Goal: Information Seeking & Learning: Check status

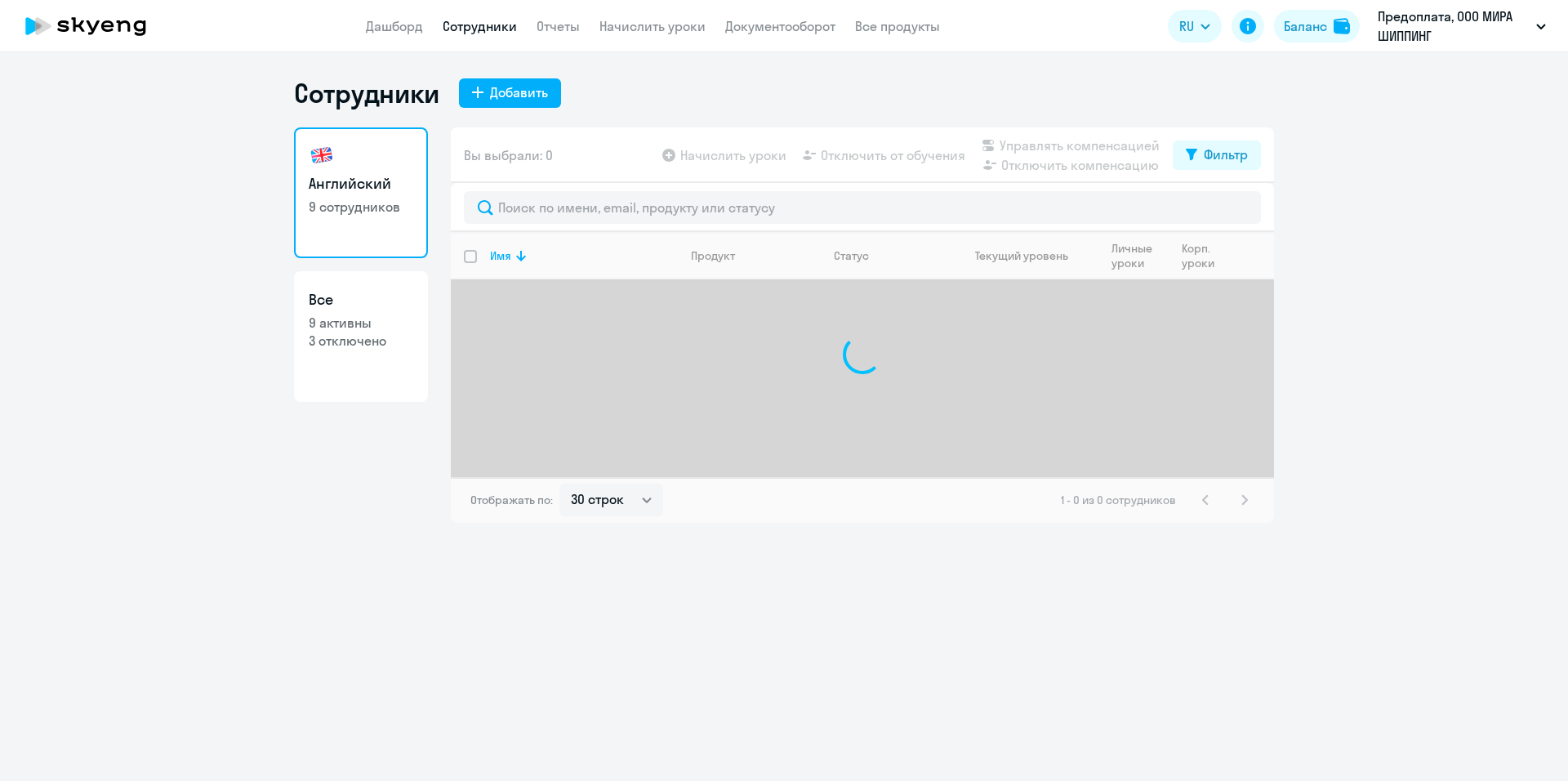
select select "30"
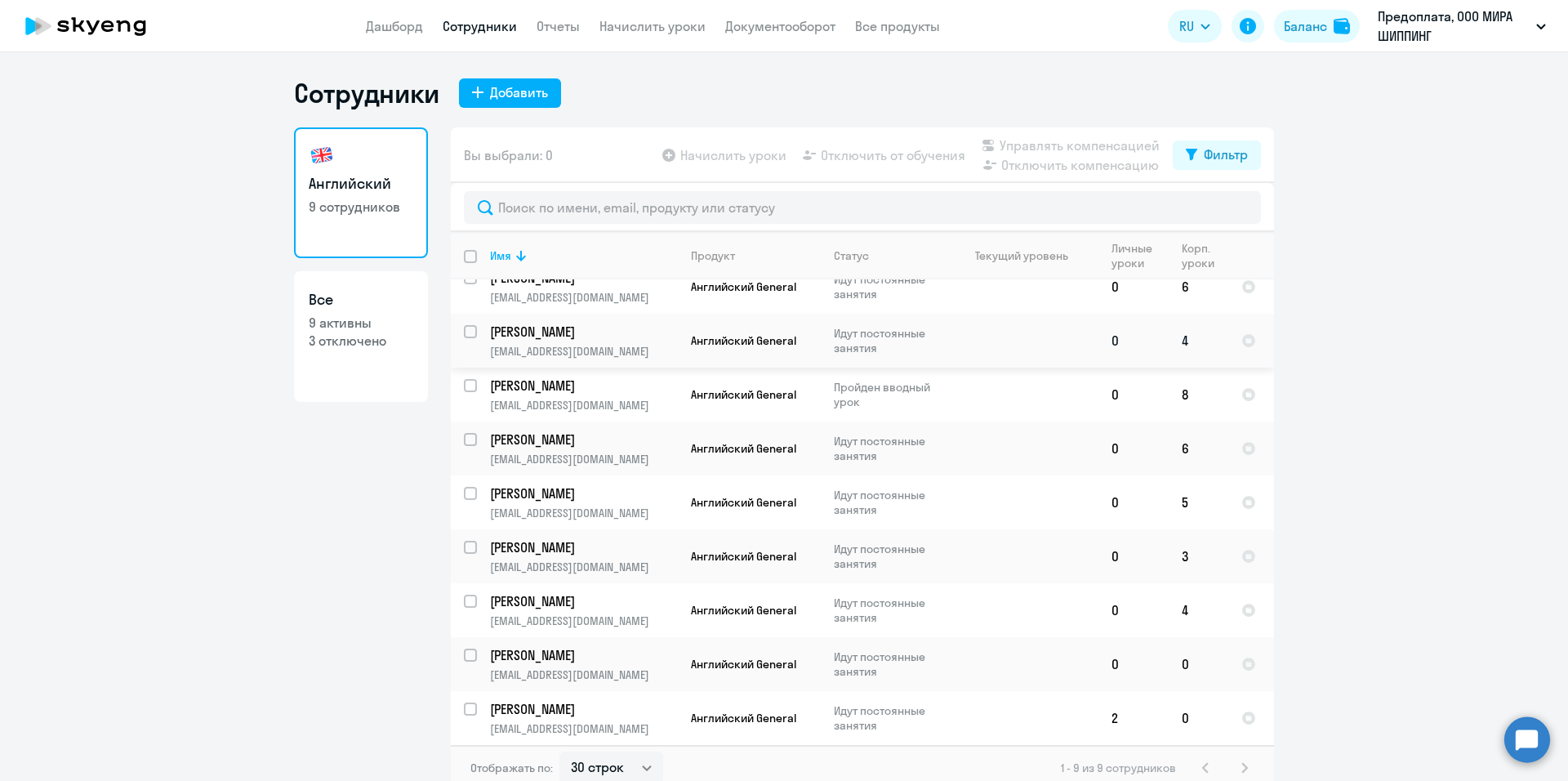
scroll to position [10, 0]
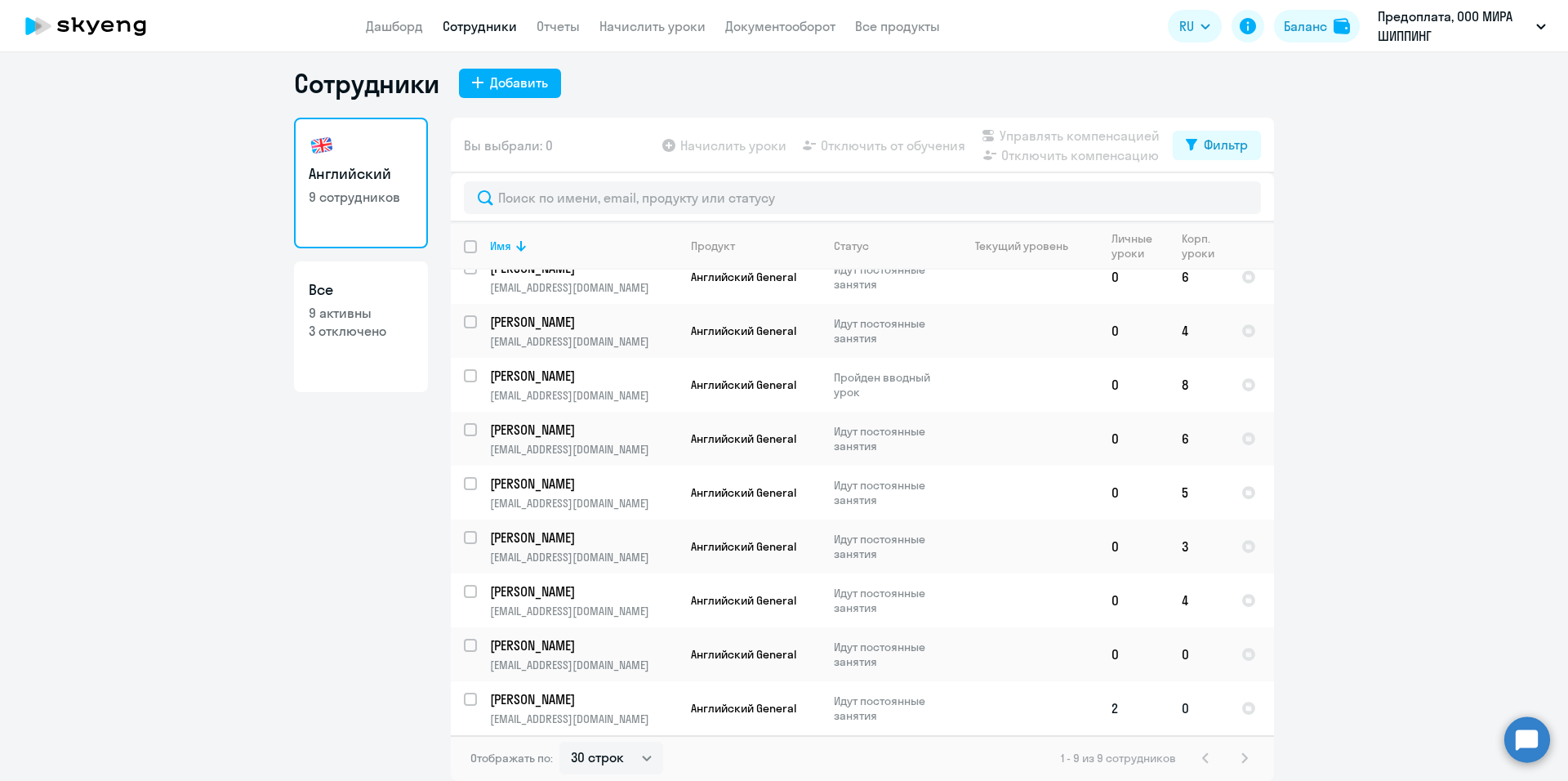
click at [1053, 715] on td at bounding box center [1022, 708] width 152 height 54
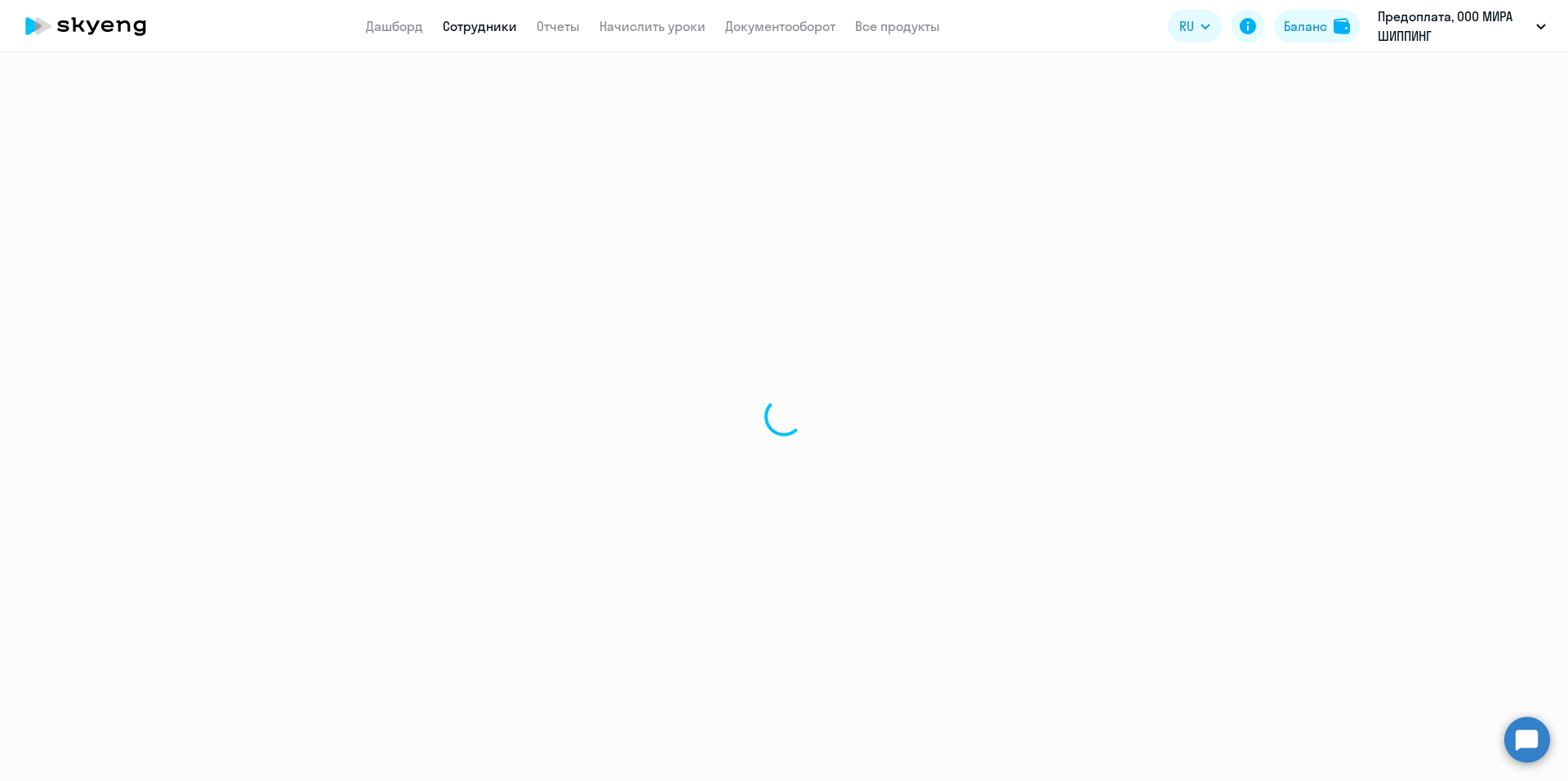
select select "english"
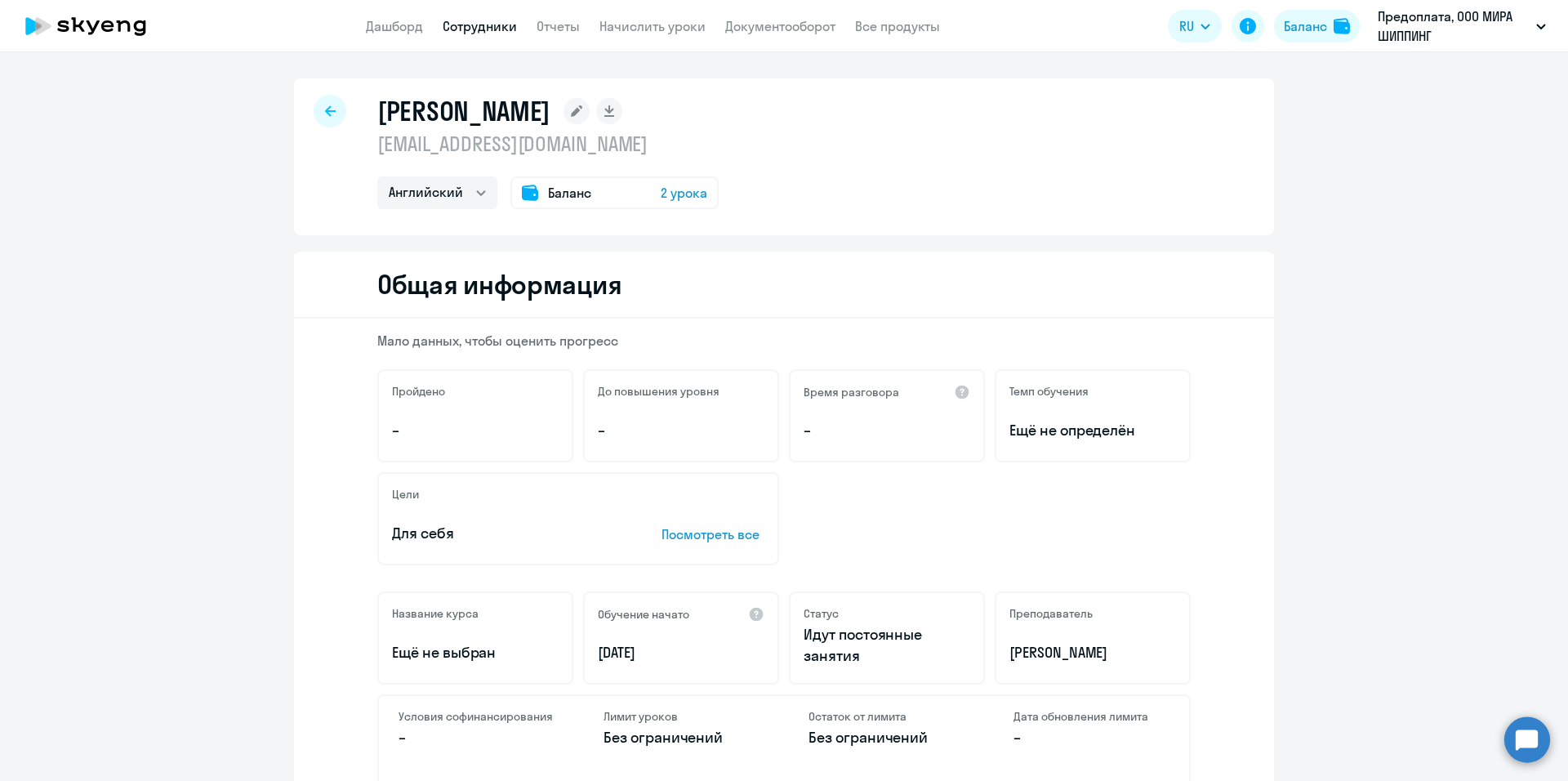
select select "30"
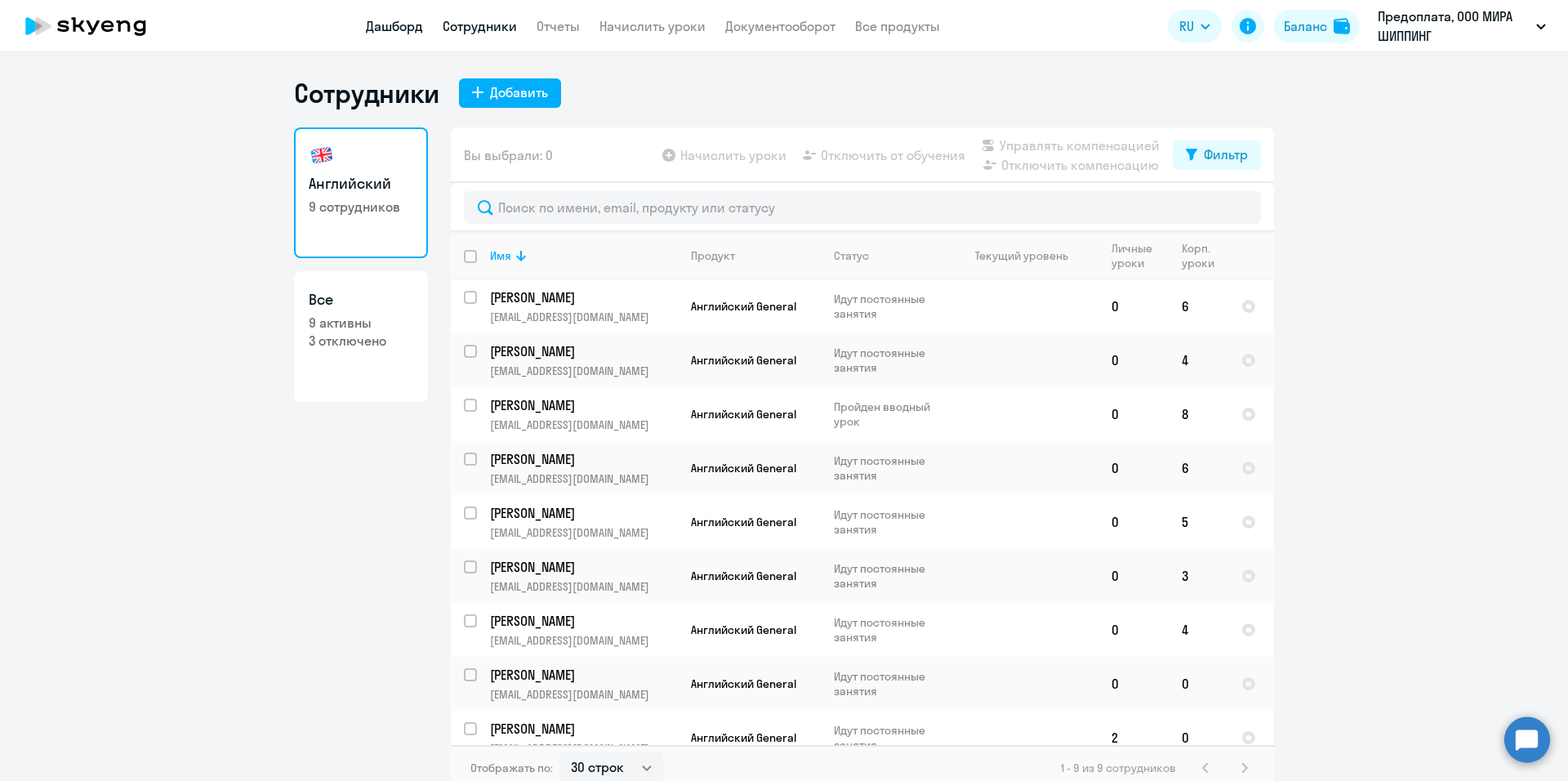
click at [407, 29] on link "Дашборд" at bounding box center [394, 27] width 57 height 17
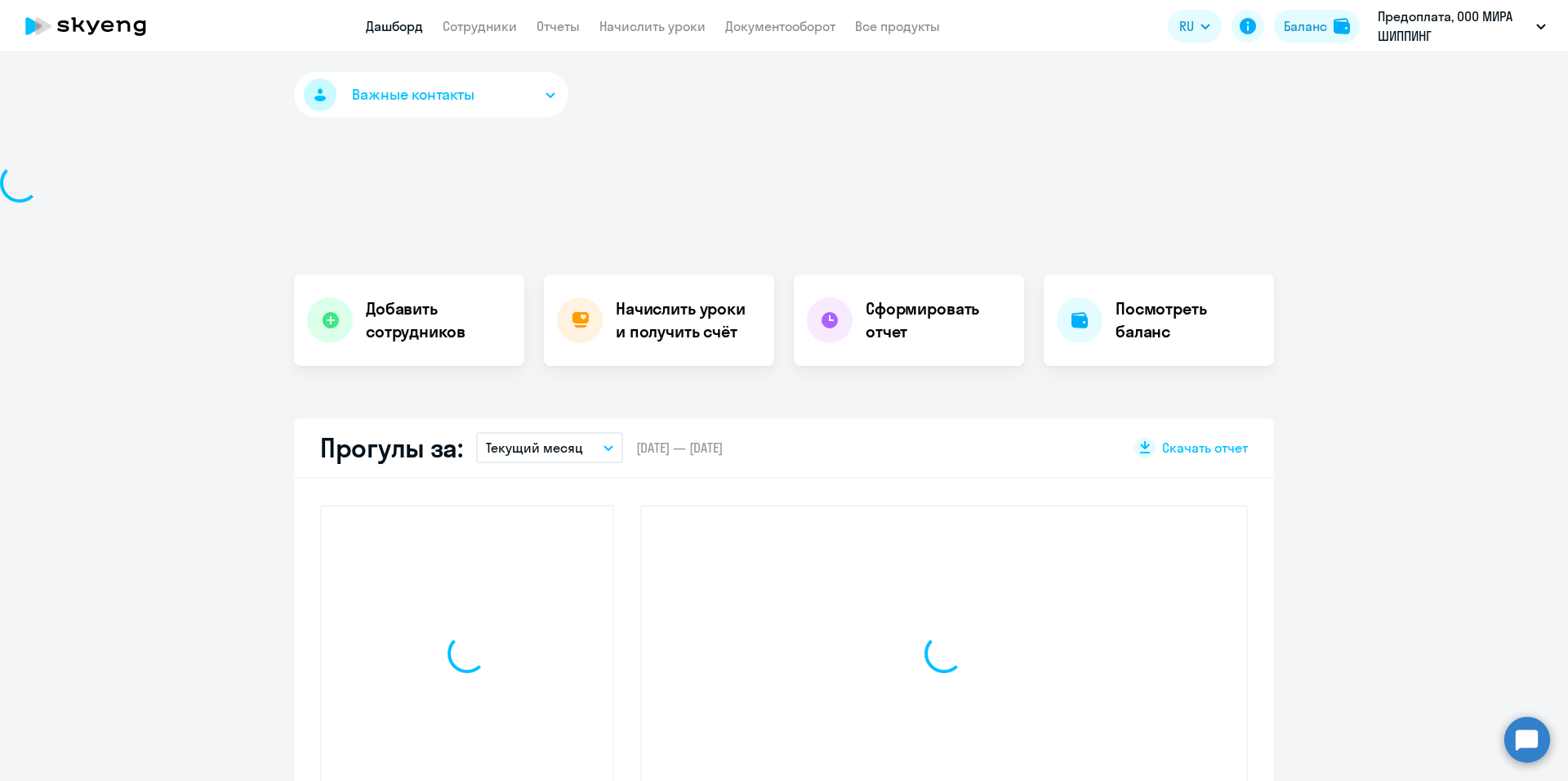
select select "30"
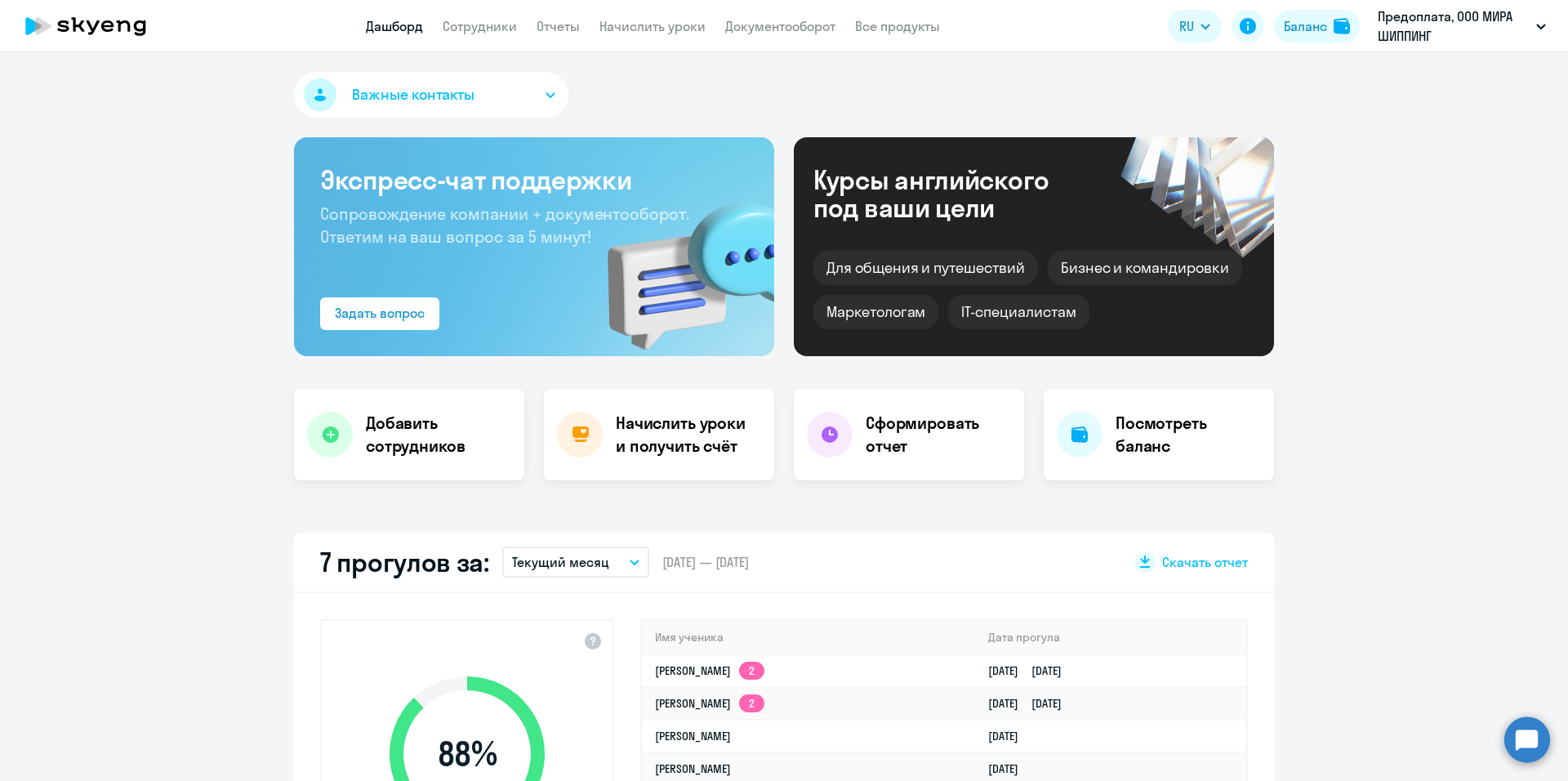
scroll to position [327, 0]
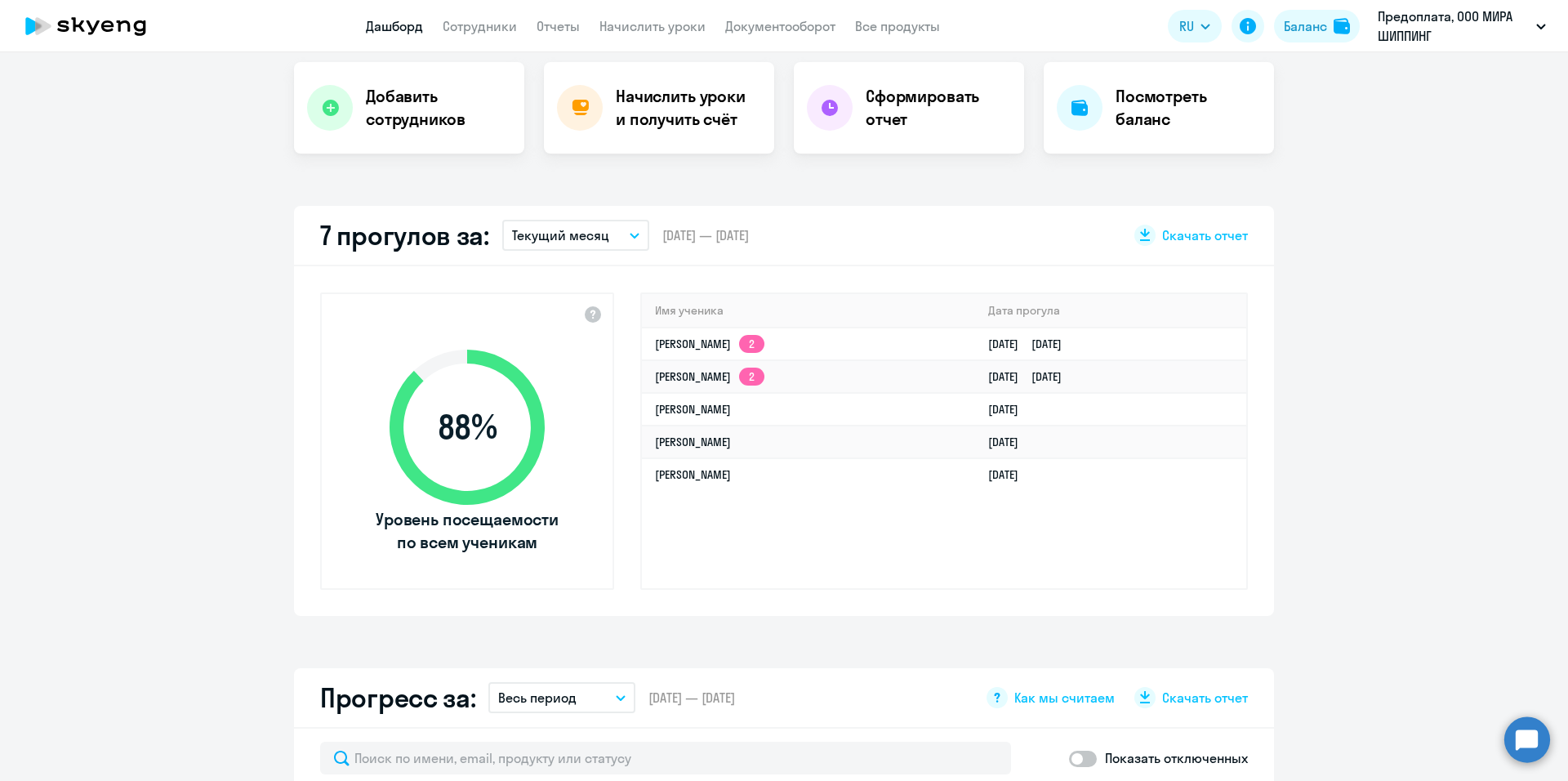
click at [631, 235] on icon "button" at bounding box center [635, 236] width 8 height 4
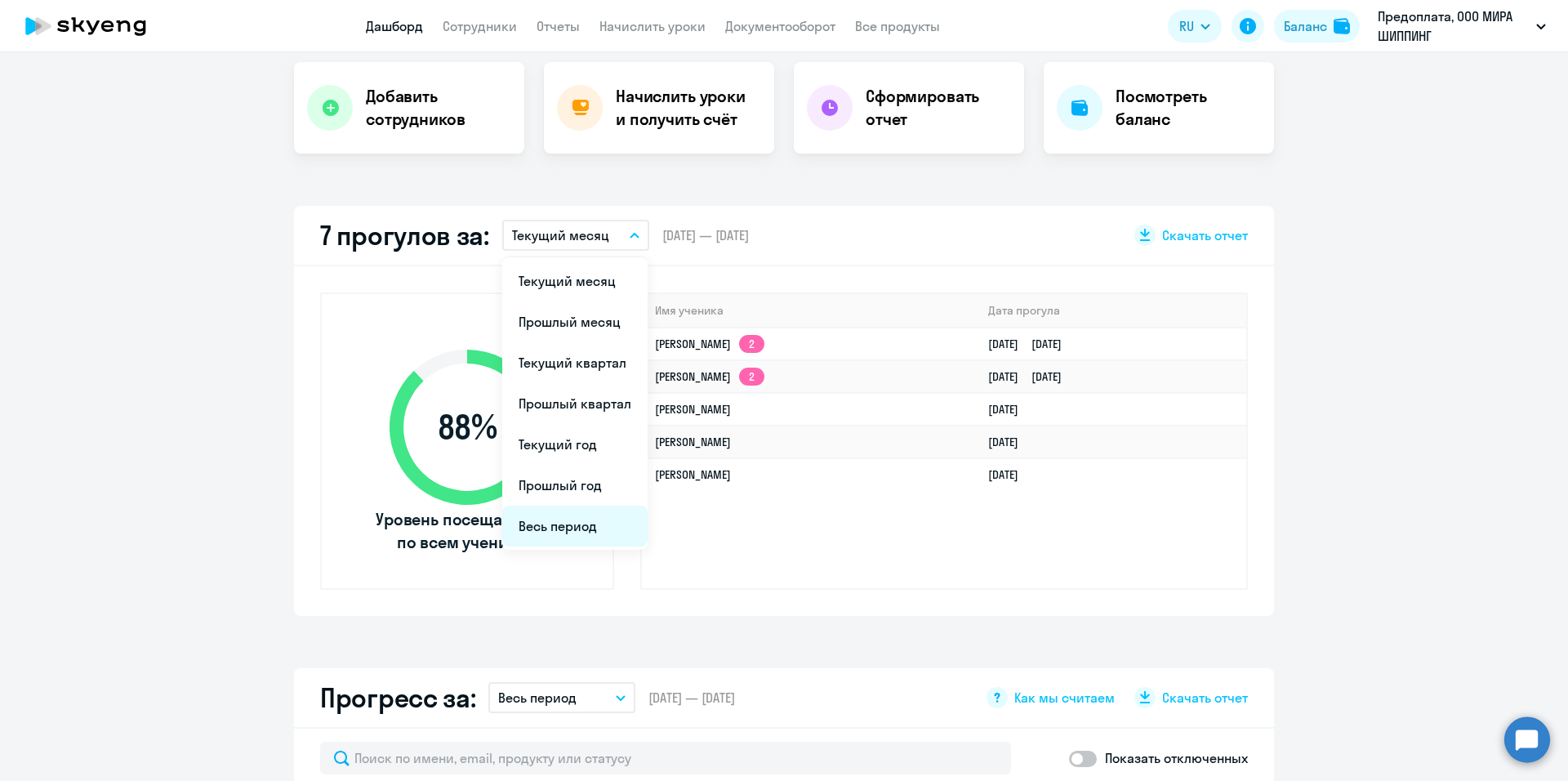
click at [572, 525] on li "Весь период" at bounding box center [575, 525] width 145 height 41
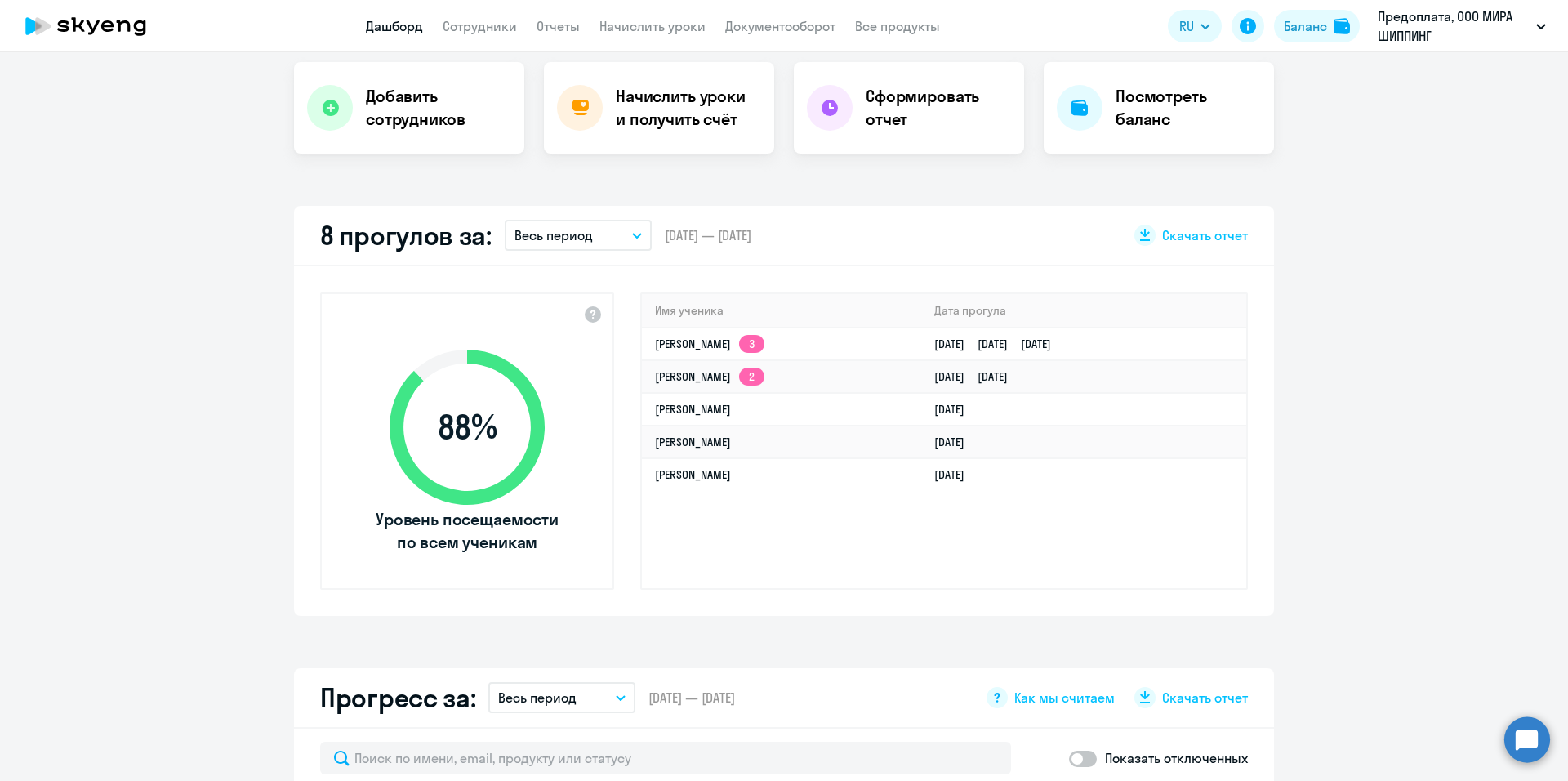
scroll to position [0, 0]
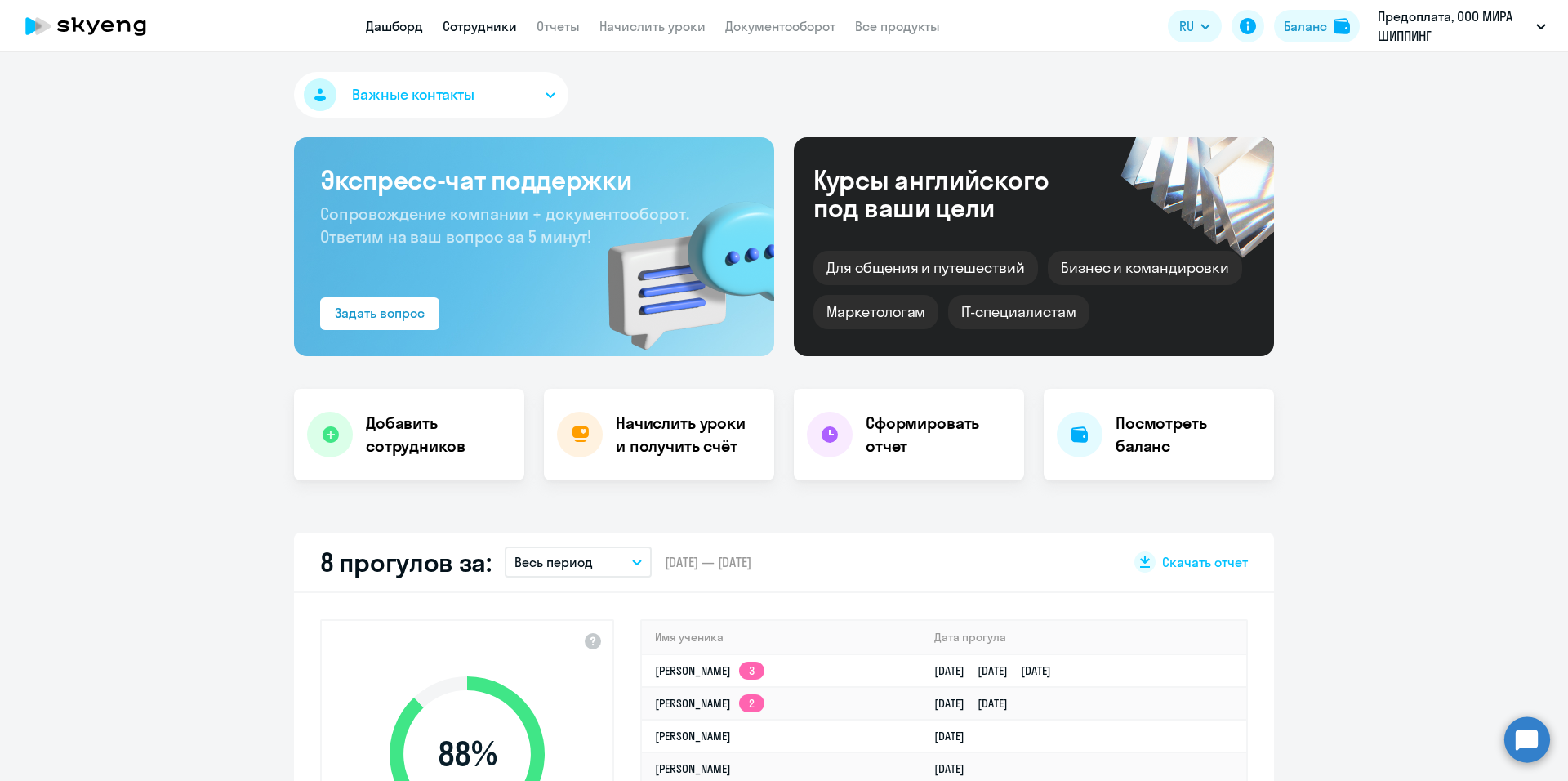
click at [470, 27] on link "Сотрудники" at bounding box center [480, 27] width 75 height 17
select select "30"
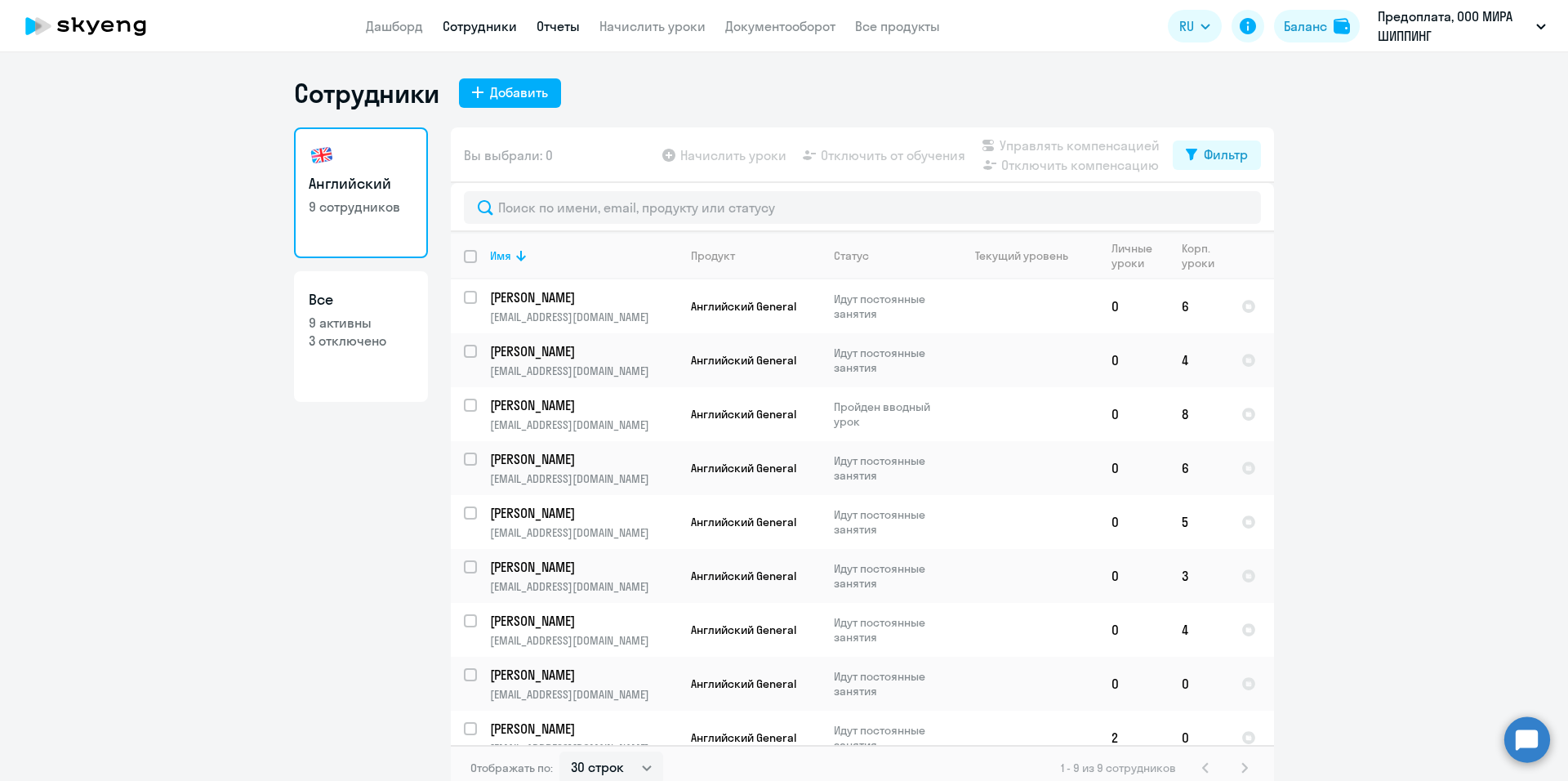
click at [560, 26] on link "Отчеты" at bounding box center [558, 27] width 43 height 17
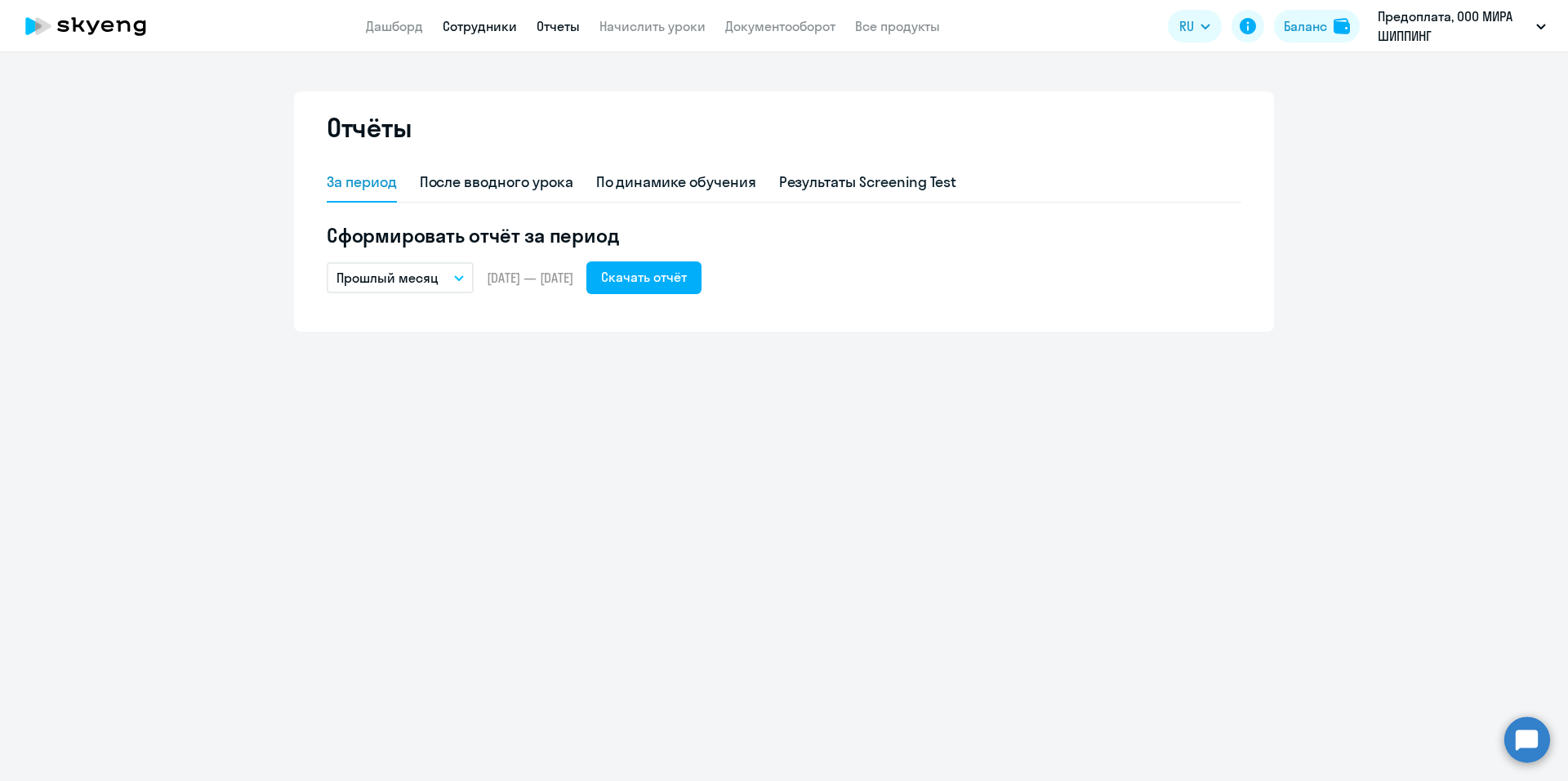
click at [497, 33] on link "Сотрудники" at bounding box center [480, 27] width 75 height 17
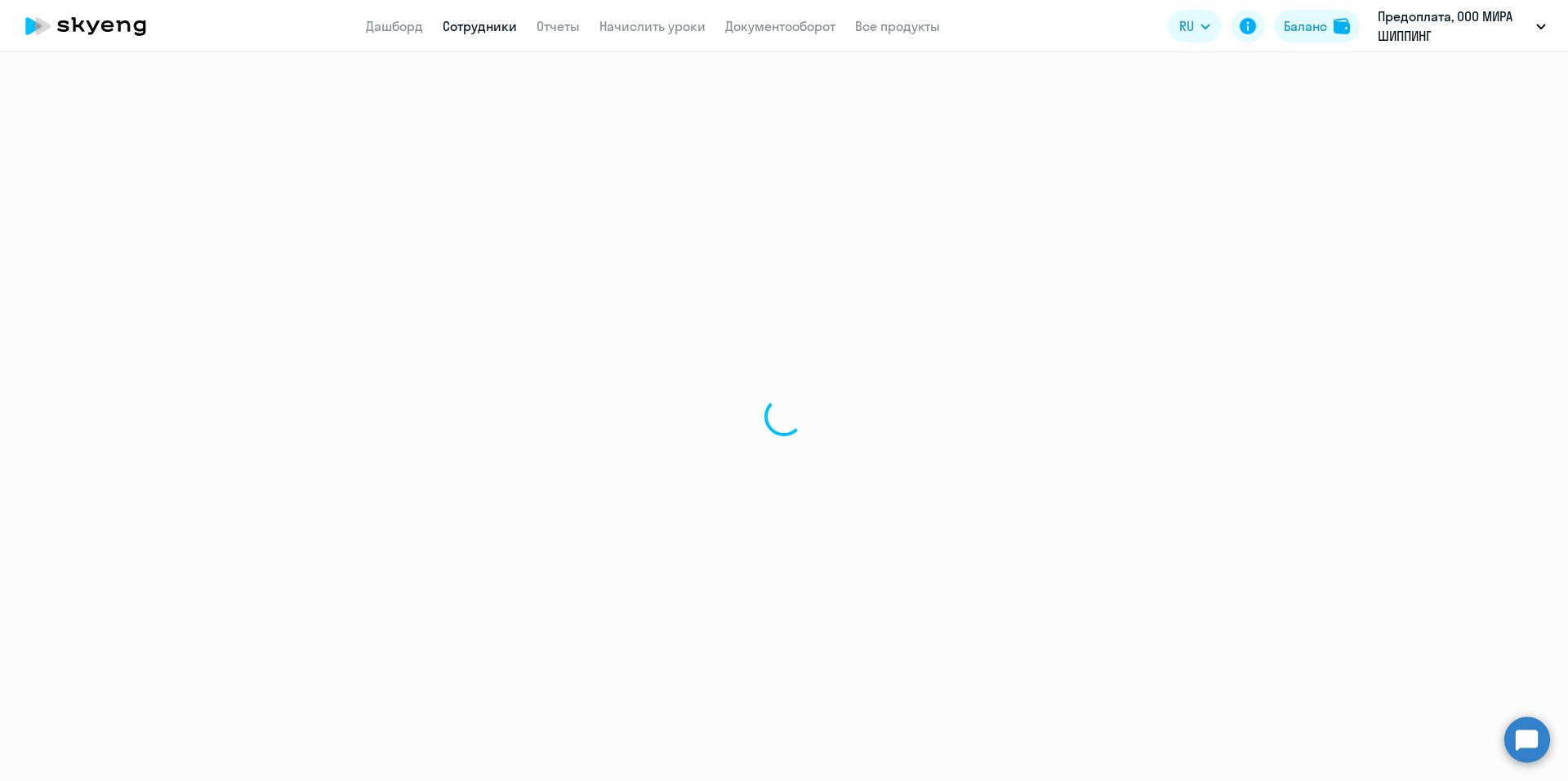
select select "30"
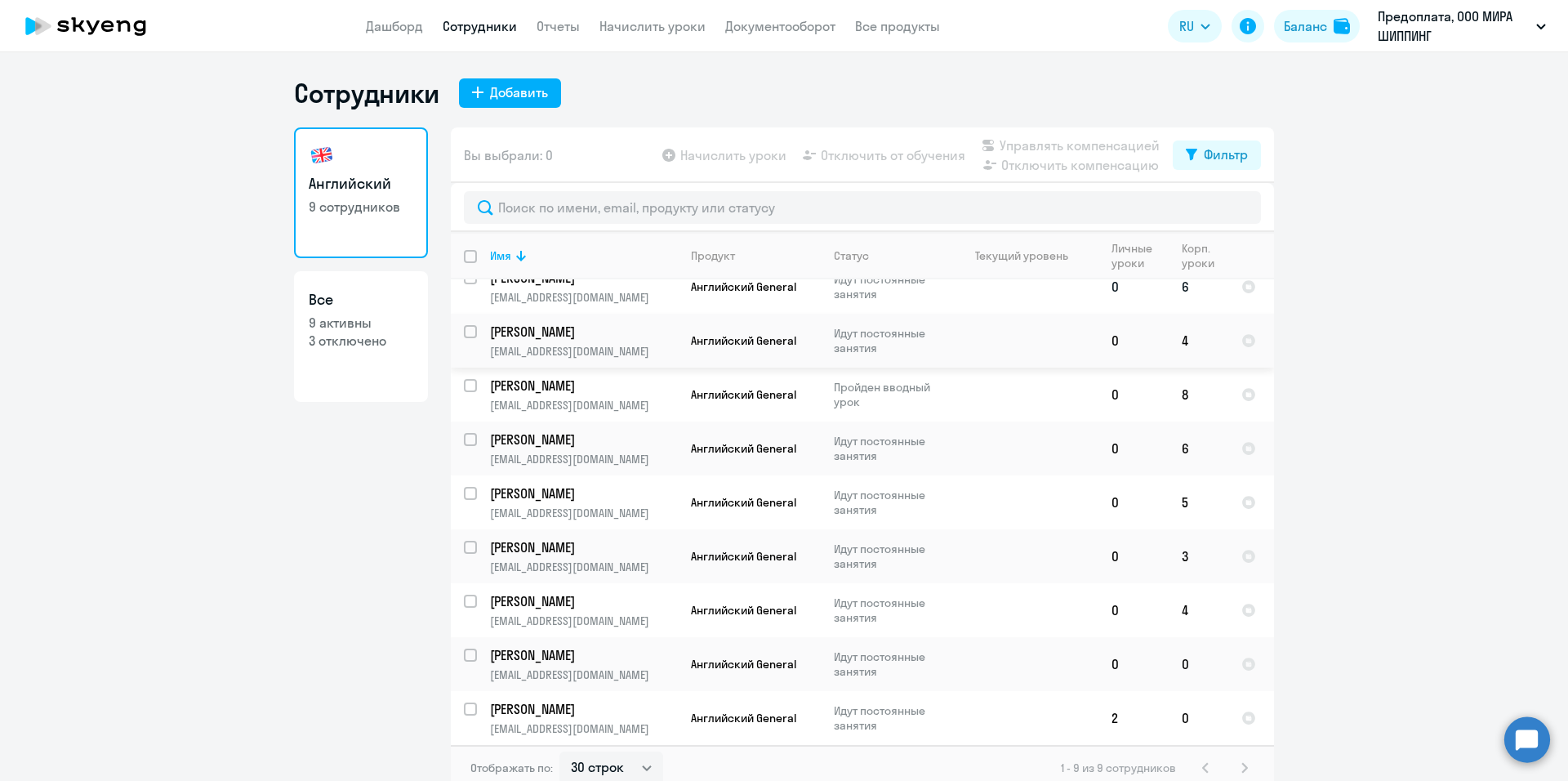
scroll to position [10, 0]
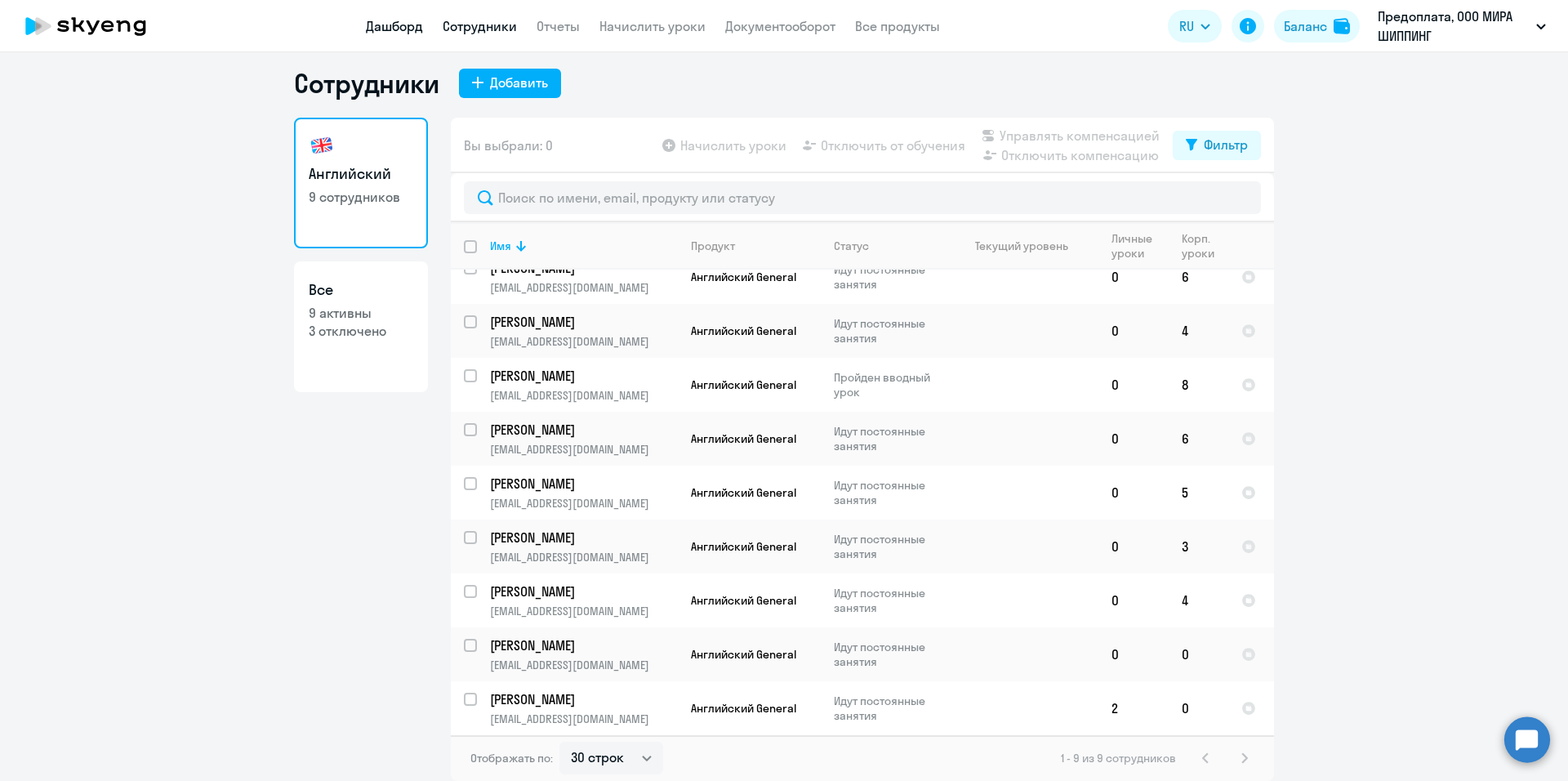
click at [405, 32] on link "Дашборд" at bounding box center [394, 27] width 57 height 17
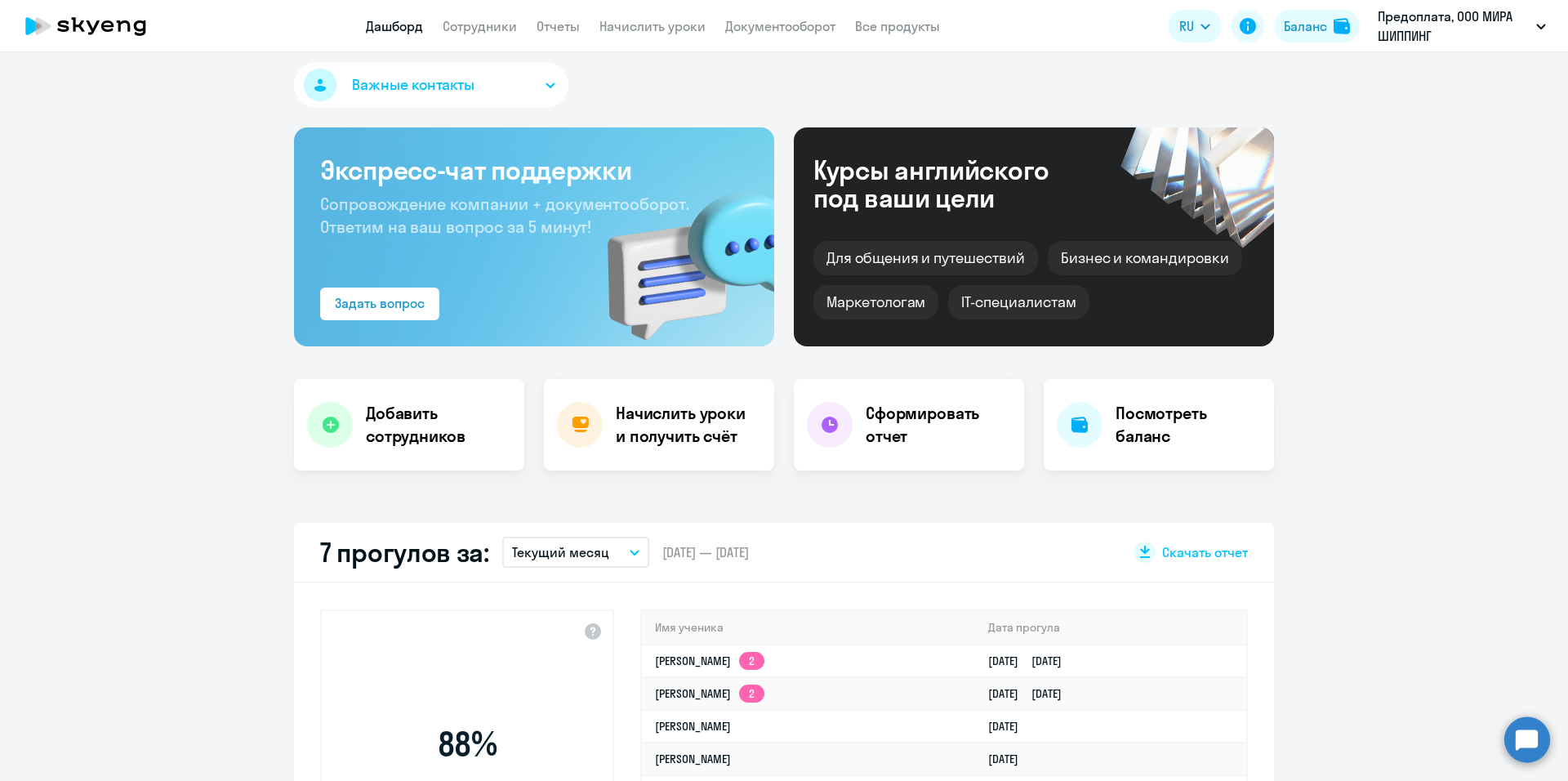
select select "30"
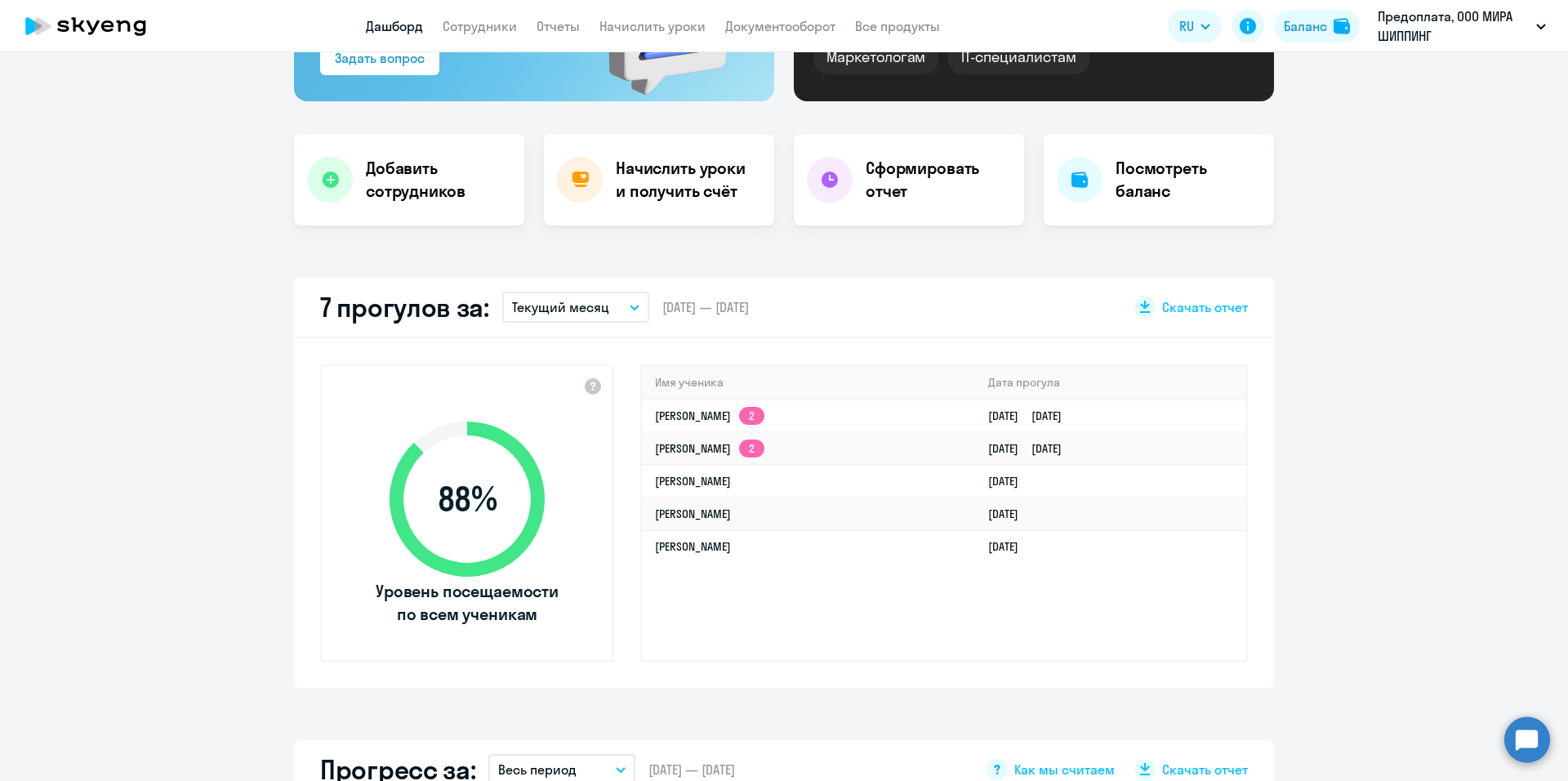
click at [617, 310] on button "Текущий месяц" at bounding box center [576, 306] width 147 height 31
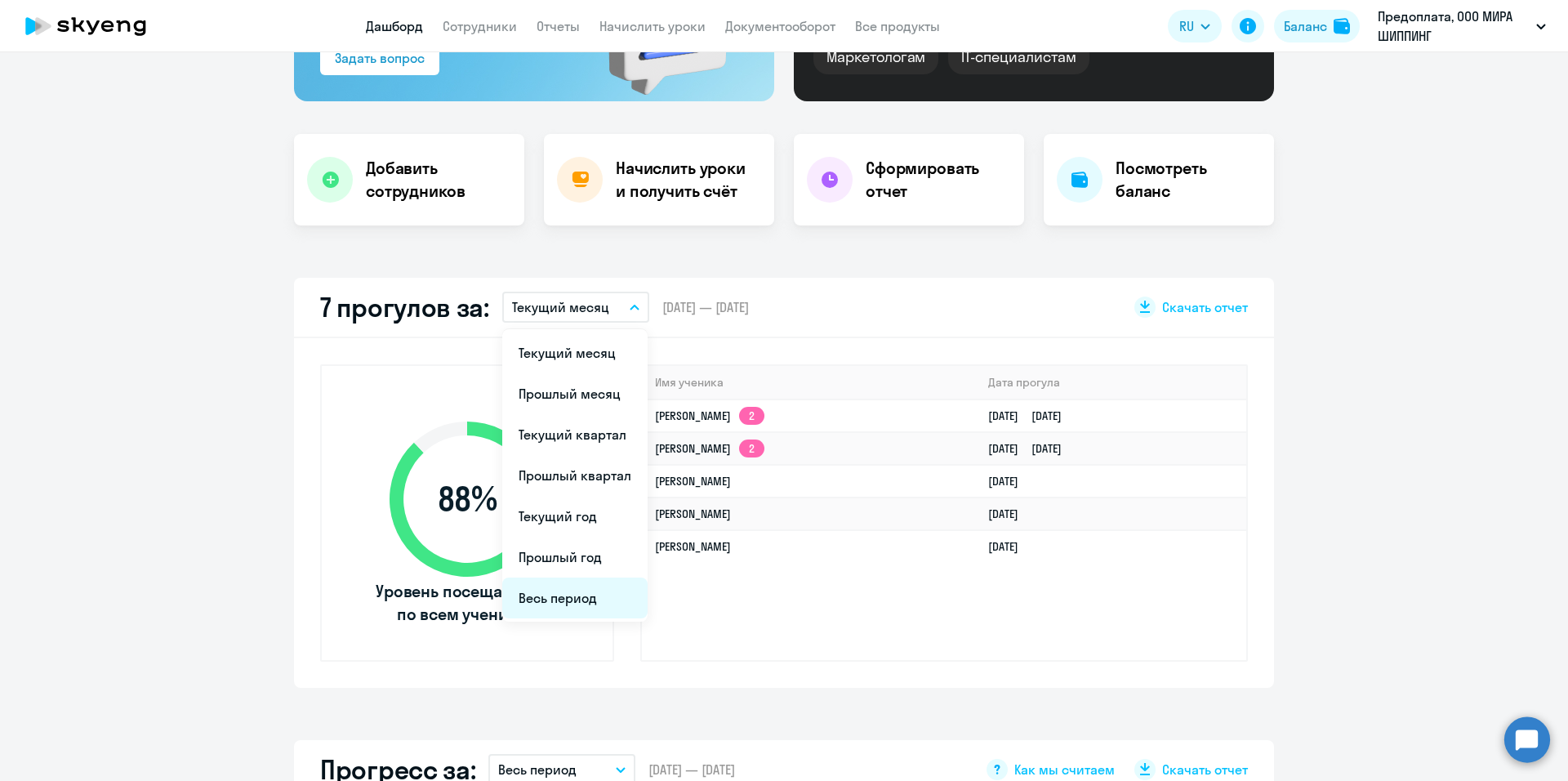
click at [570, 598] on li "Весь период" at bounding box center [575, 598] width 145 height 41
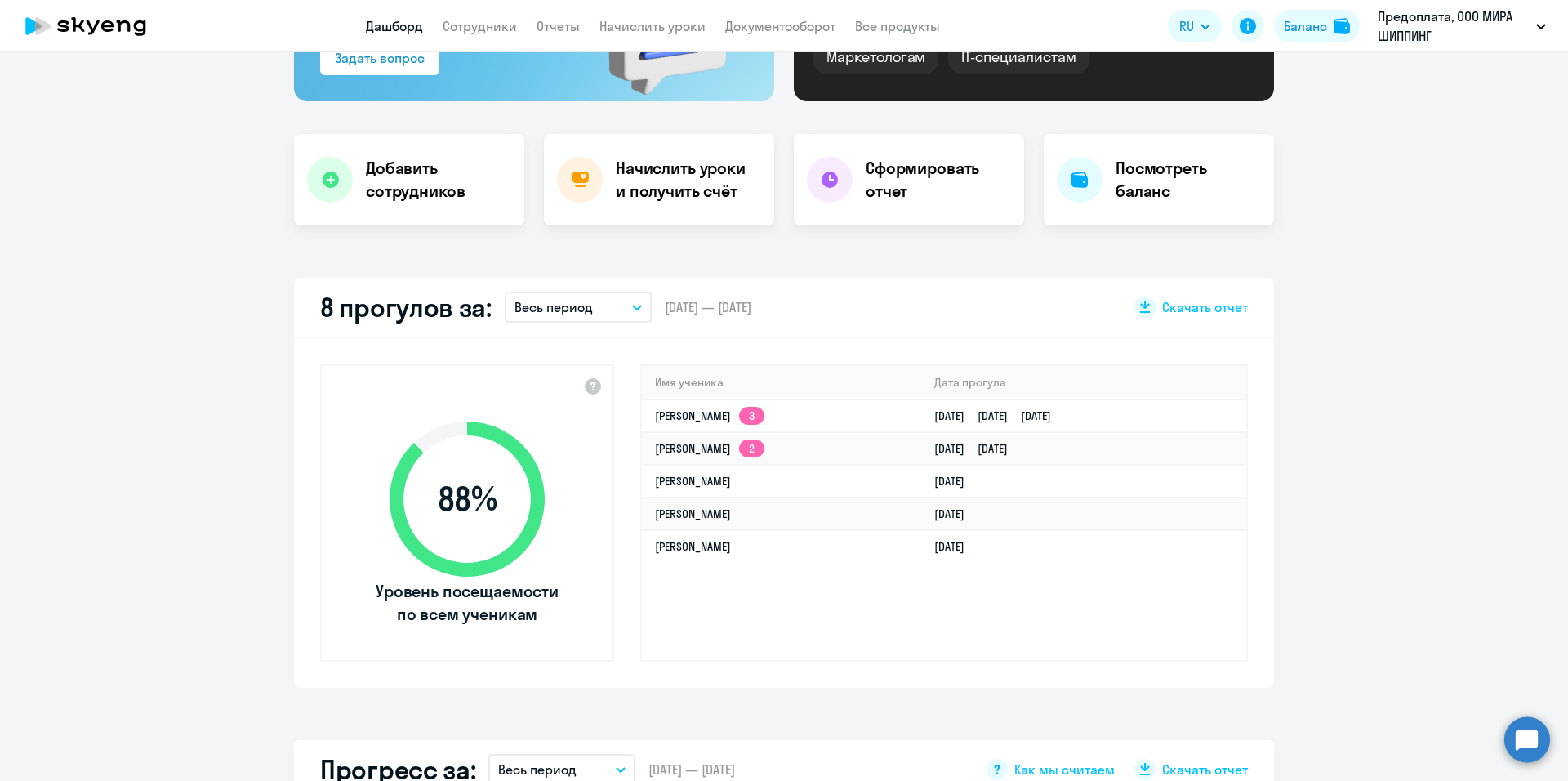
scroll to position [500, 0]
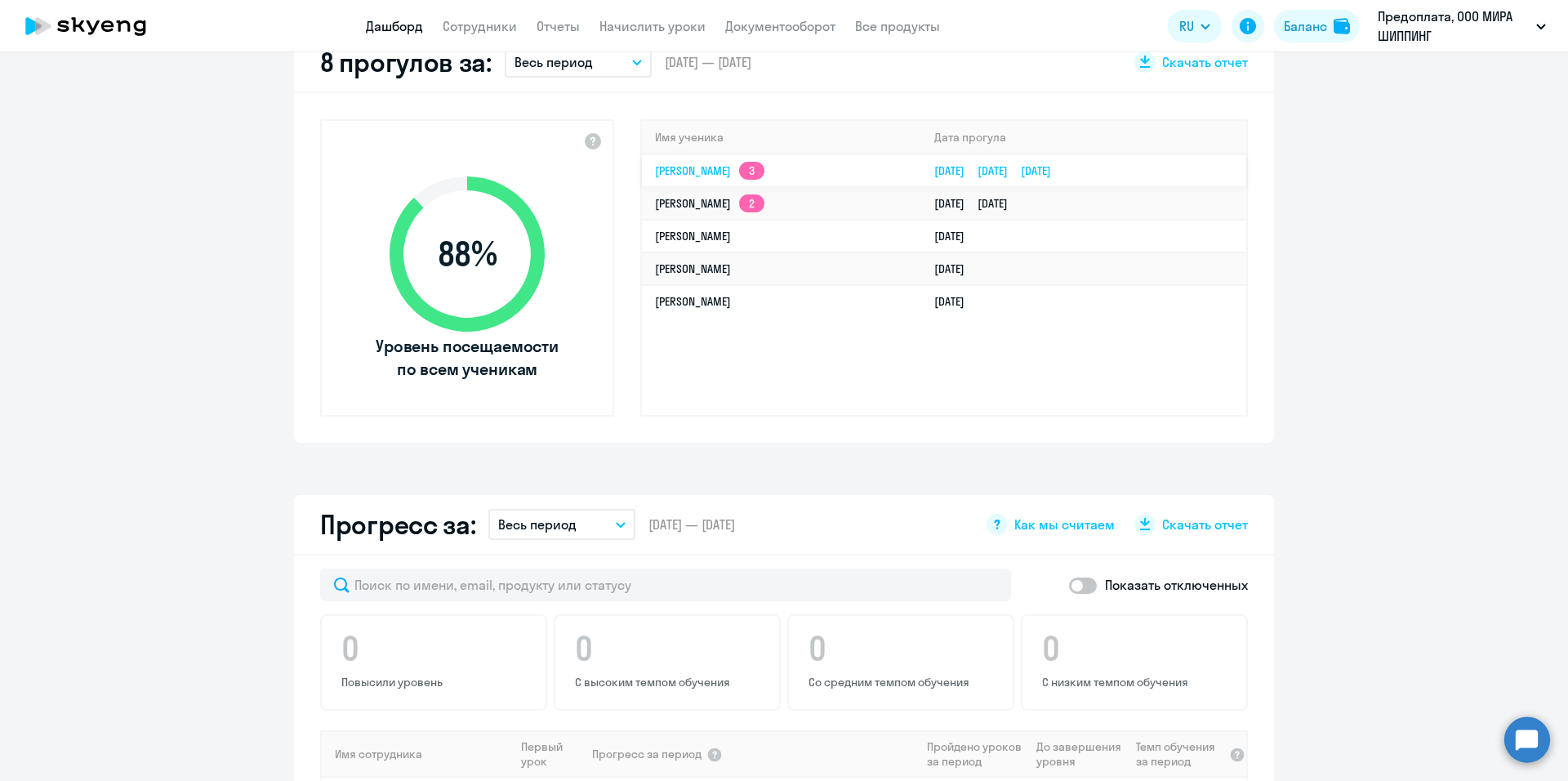
click at [726, 174] on link "[PERSON_NAME] 3" at bounding box center [710, 171] width 110 height 15
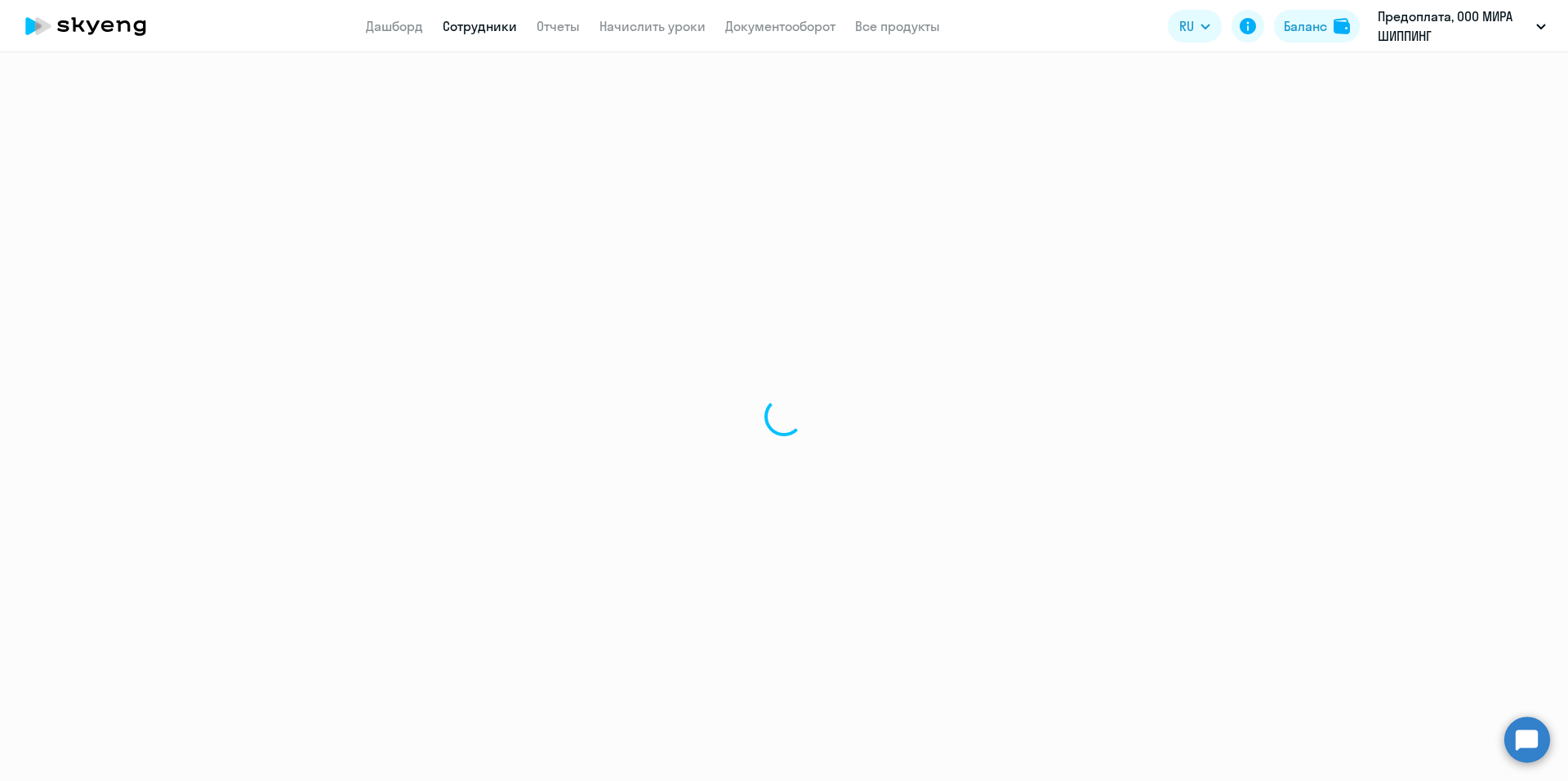
select select "english"
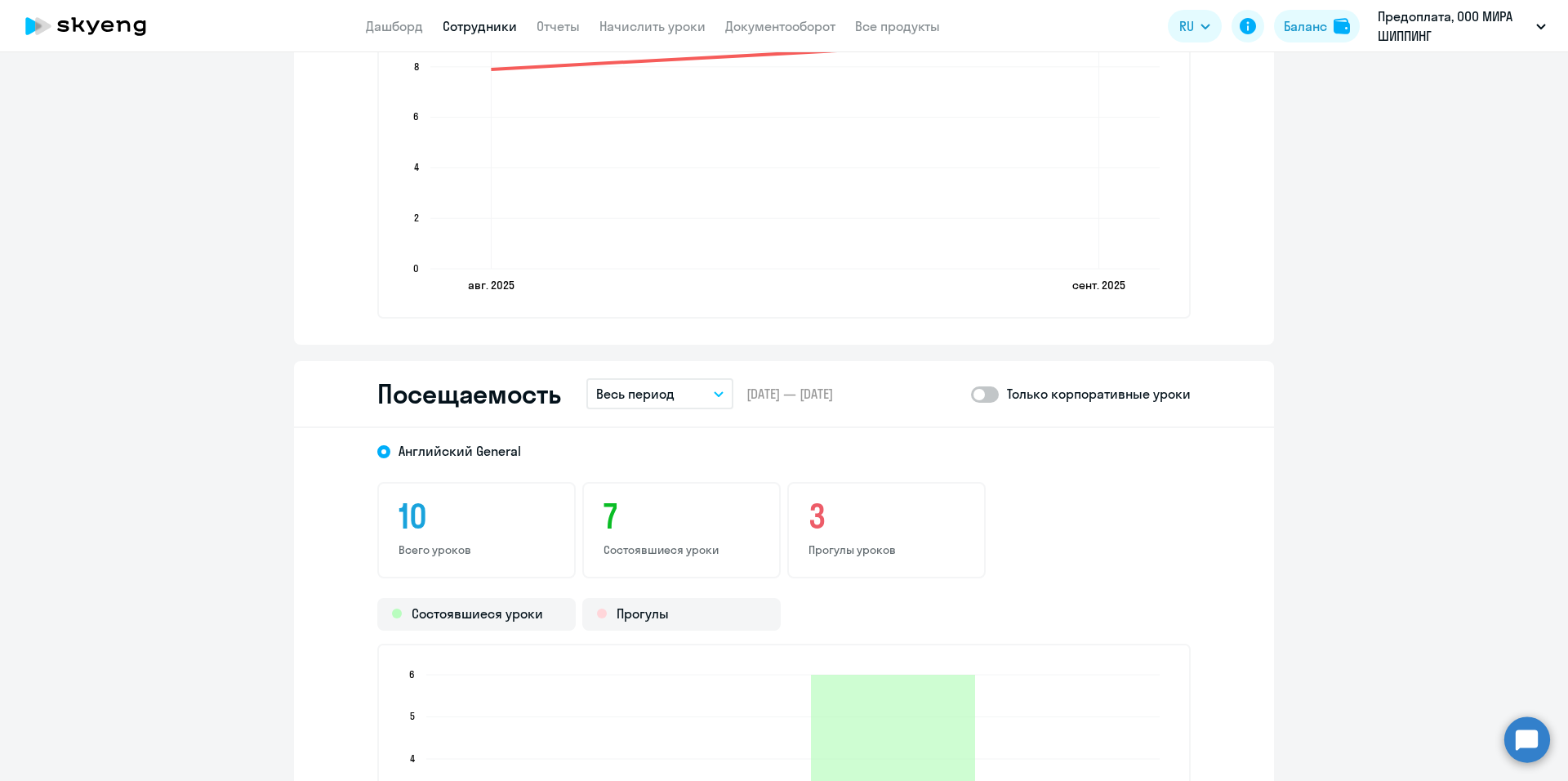
scroll to position [1880, 0]
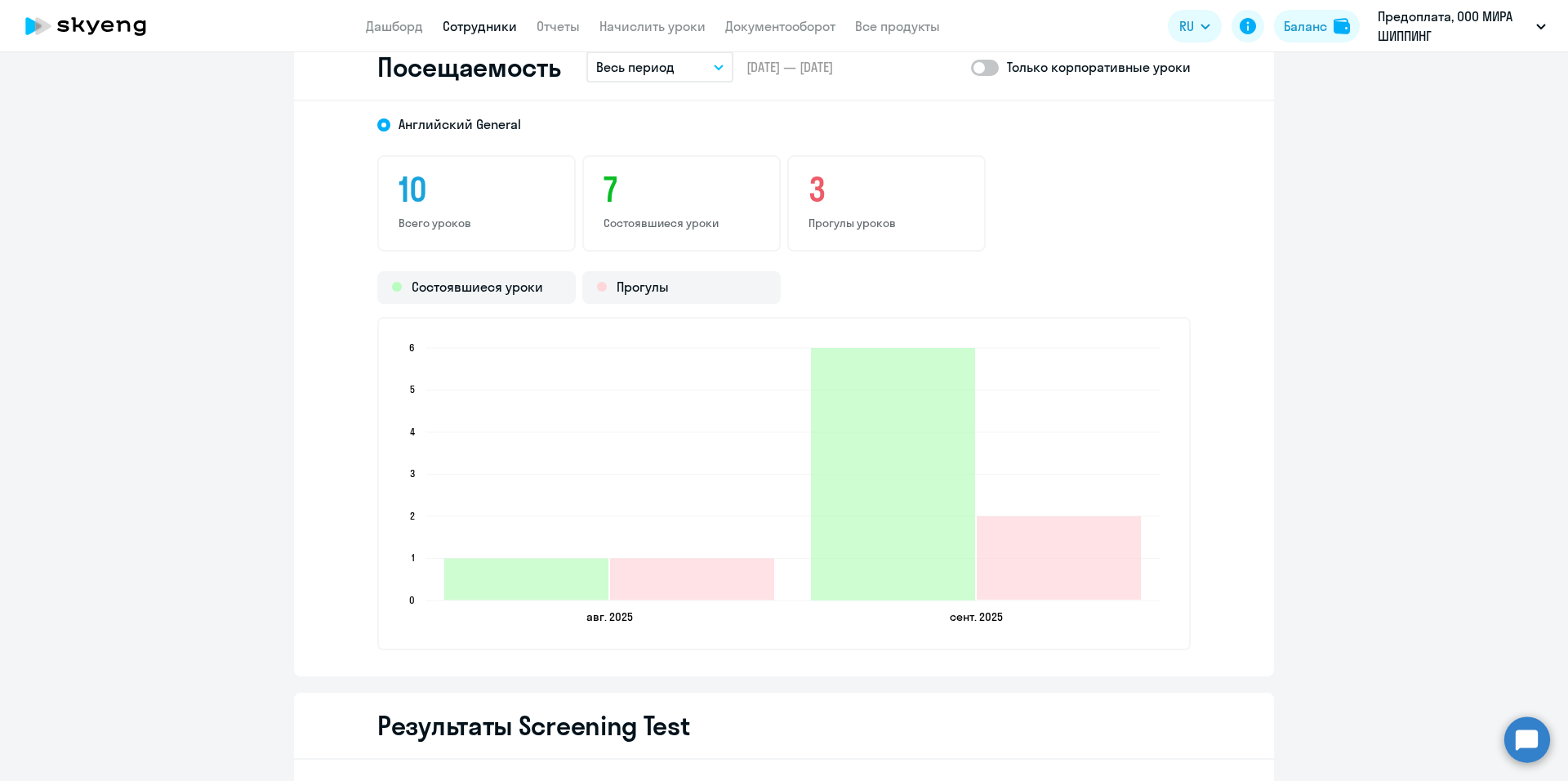
click at [473, 27] on link "Сотрудники" at bounding box center [480, 27] width 75 height 17
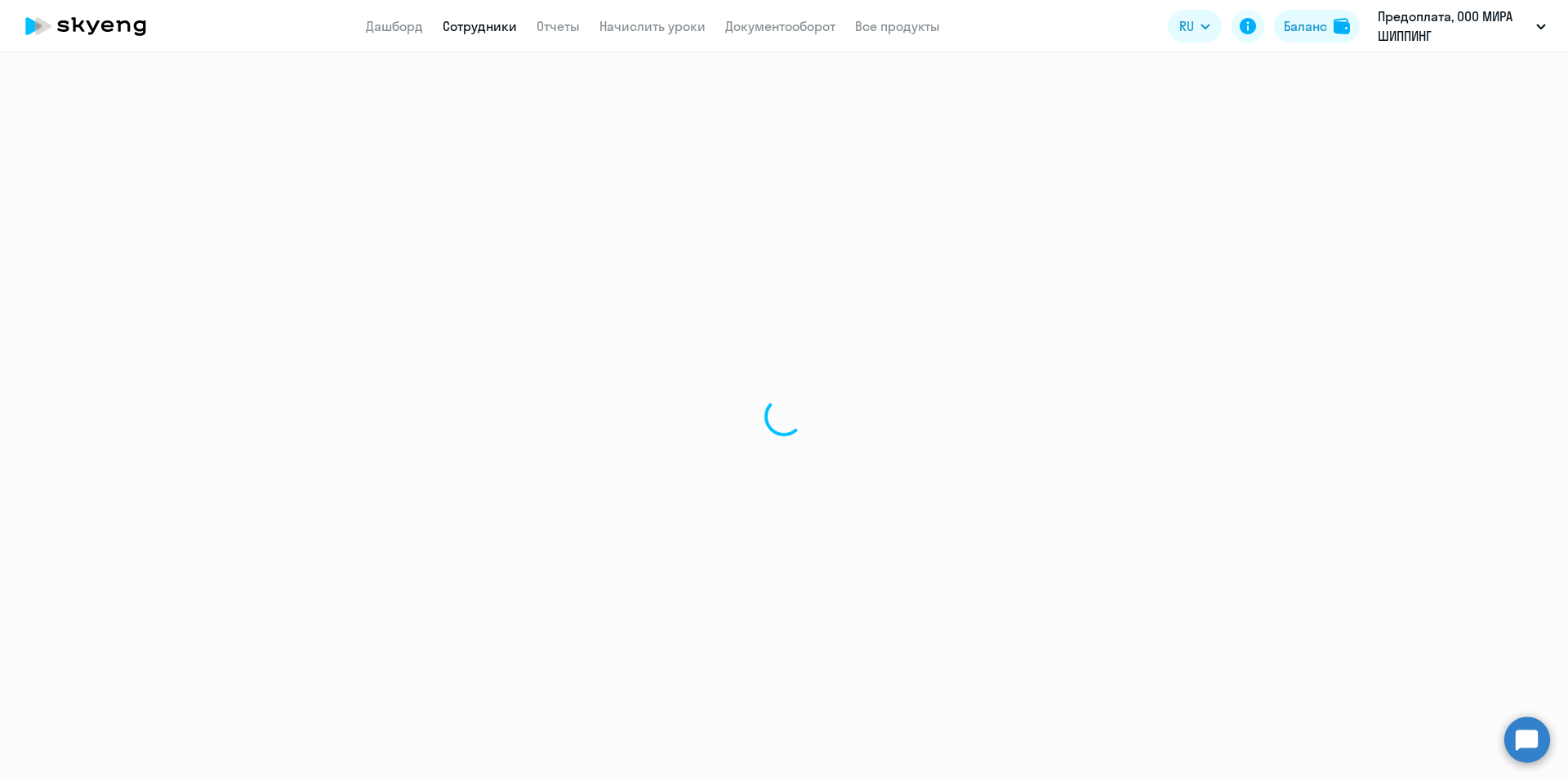
select select "30"
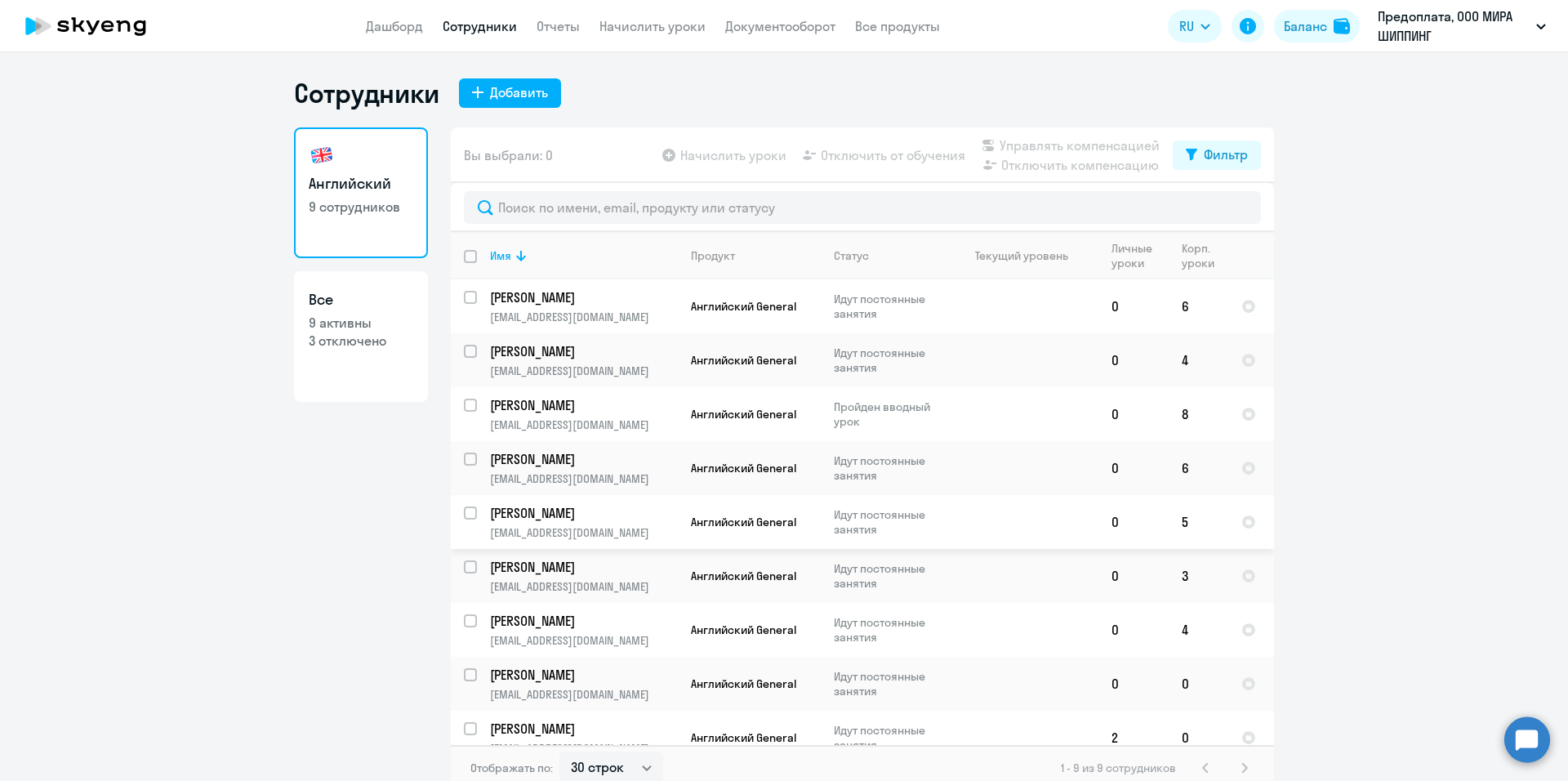
scroll to position [20, 0]
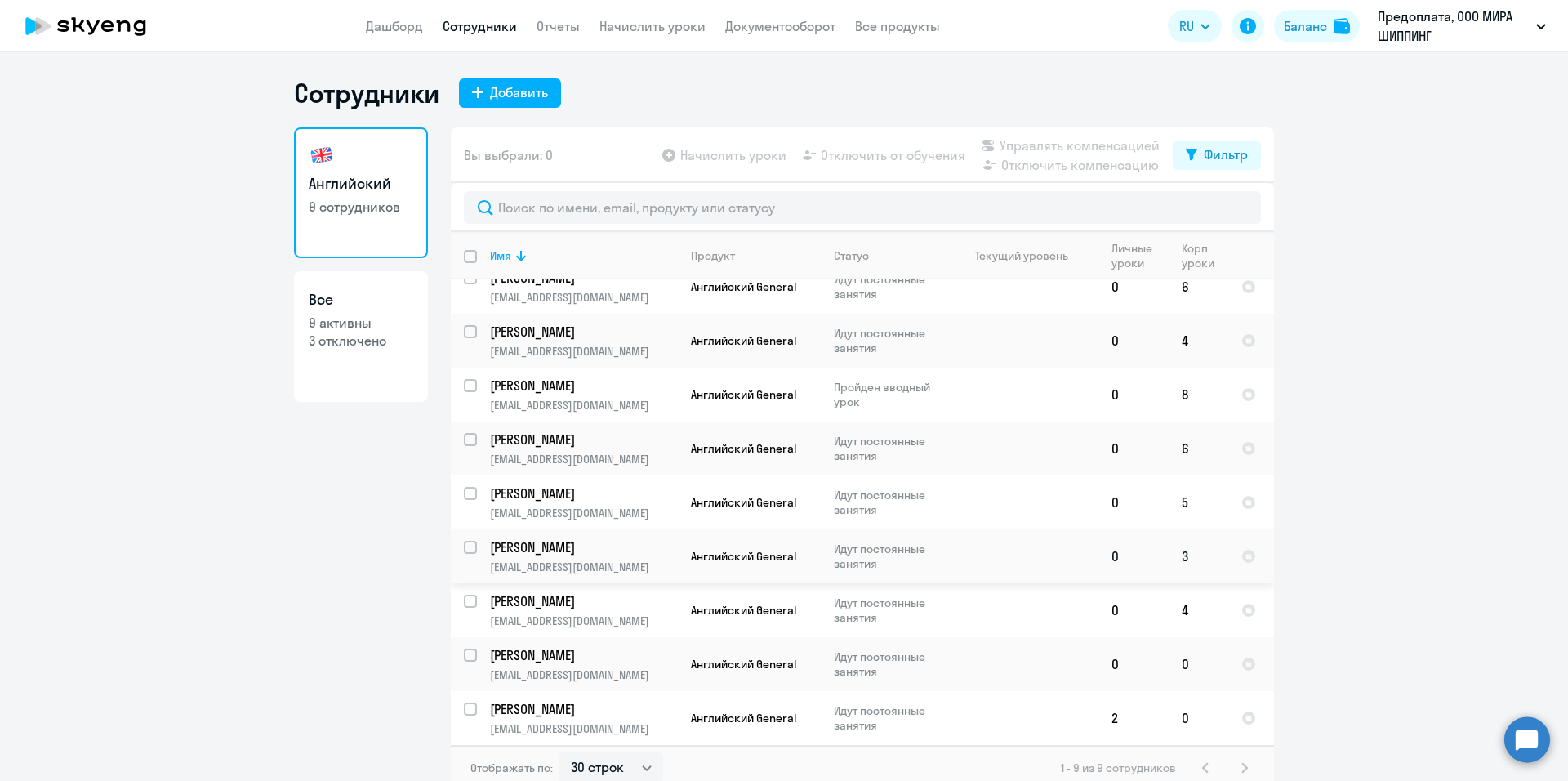
click at [1049, 564] on td at bounding box center [1022, 556] width 152 height 54
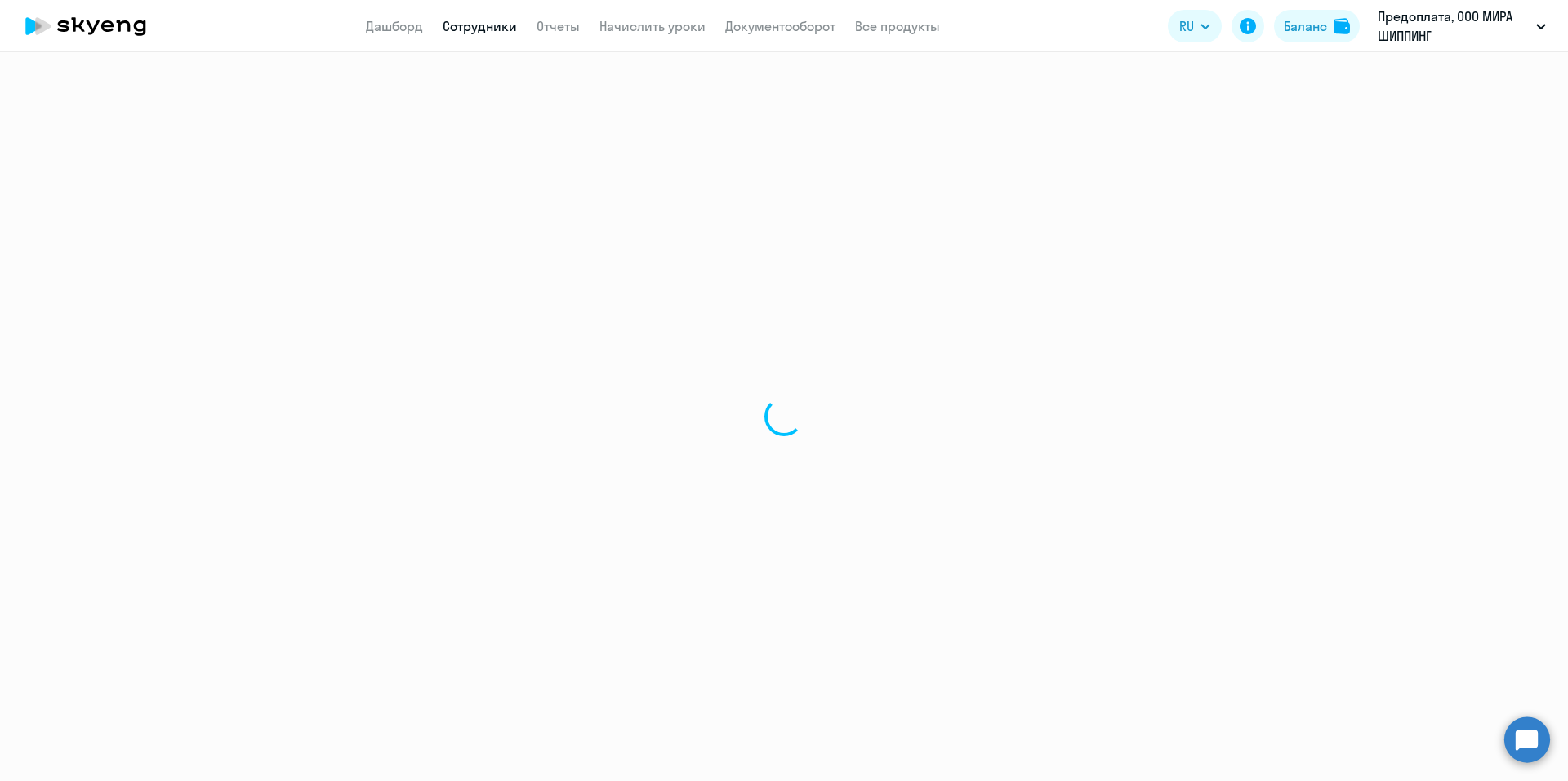
select select "english"
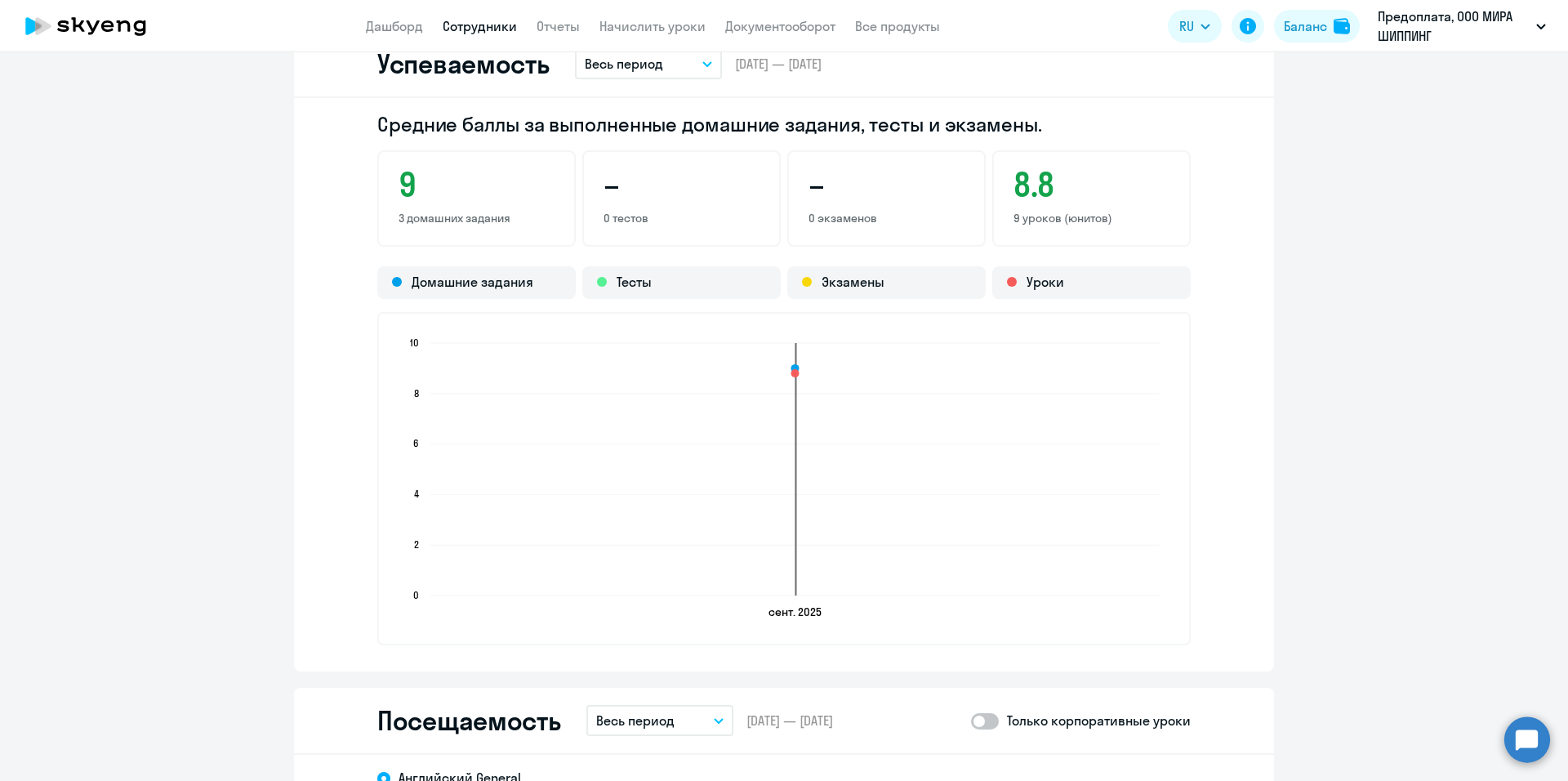
scroll to position [899, 0]
